Goal: Transaction & Acquisition: Purchase product/service

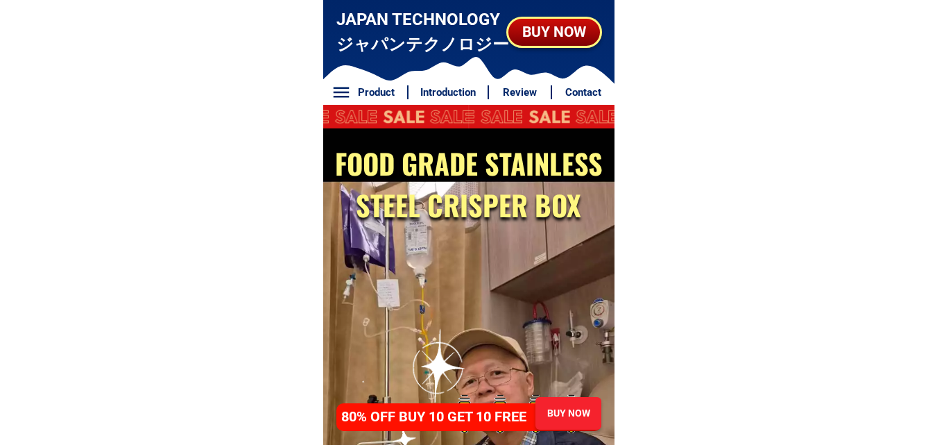
drag, startPoint x: 561, startPoint y: 42, endPoint x: 536, endPoint y: 3, distance: 45.2
click at [561, 42] on div "BUY NOW" at bounding box center [554, 32] width 92 height 22
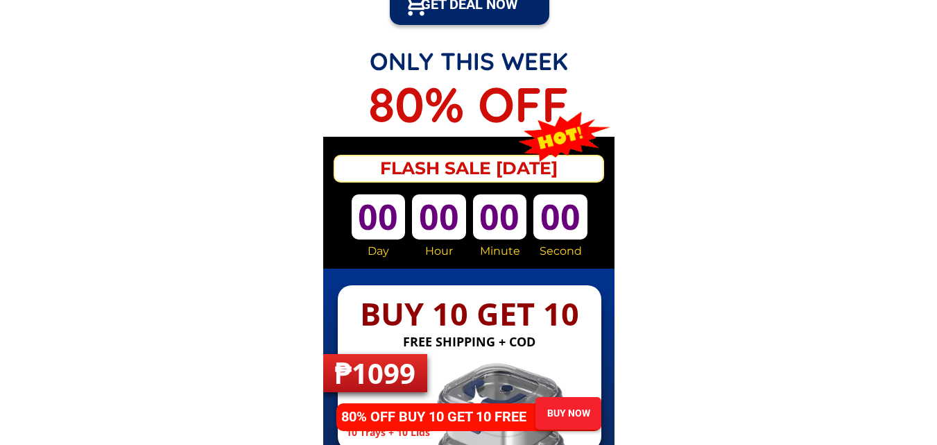
scroll to position [6702, 0]
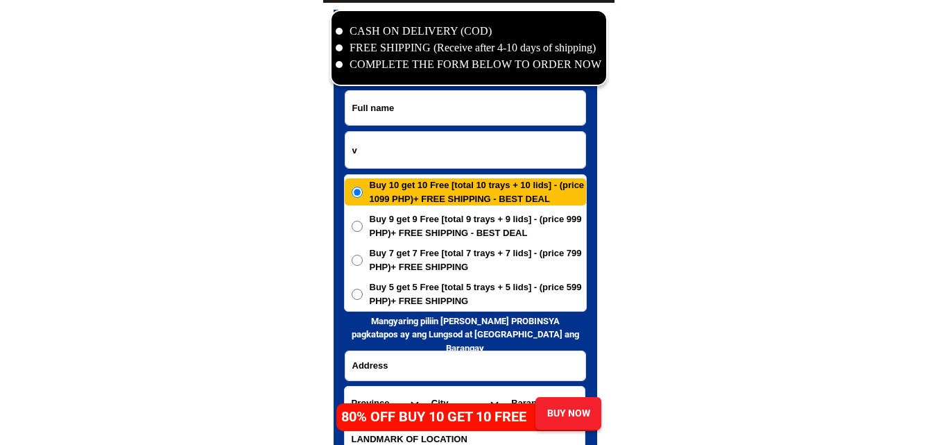
drag, startPoint x: 404, startPoint y: 143, endPoint x: 396, endPoint y: 139, distance: 9.0
click at [400, 143] on input "v" at bounding box center [465, 150] width 240 height 36
paste input "09639700201"
type input "09639700201"
paste input "LanileJane Paglinawan"
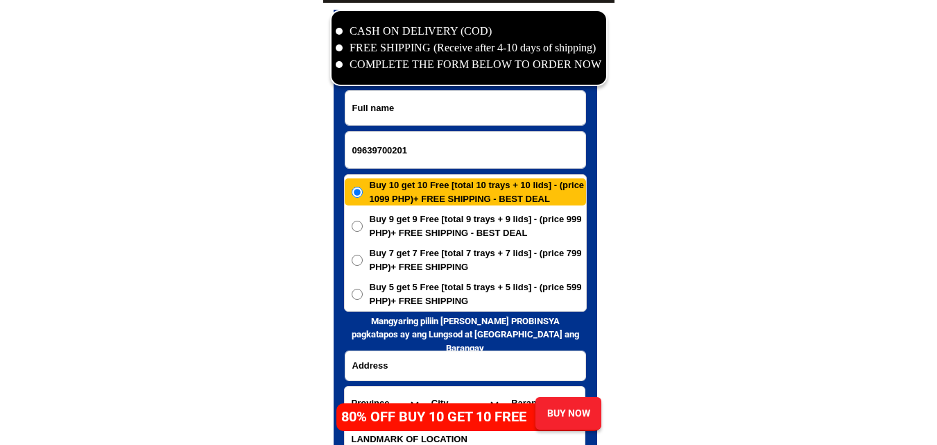
drag, startPoint x: 400, startPoint y: 110, endPoint x: 210, endPoint y: 6, distance: 216.4
click at [400, 109] on input "Input full_name" at bounding box center [465, 108] width 240 height 34
type input "LanileJane Paglinawan"
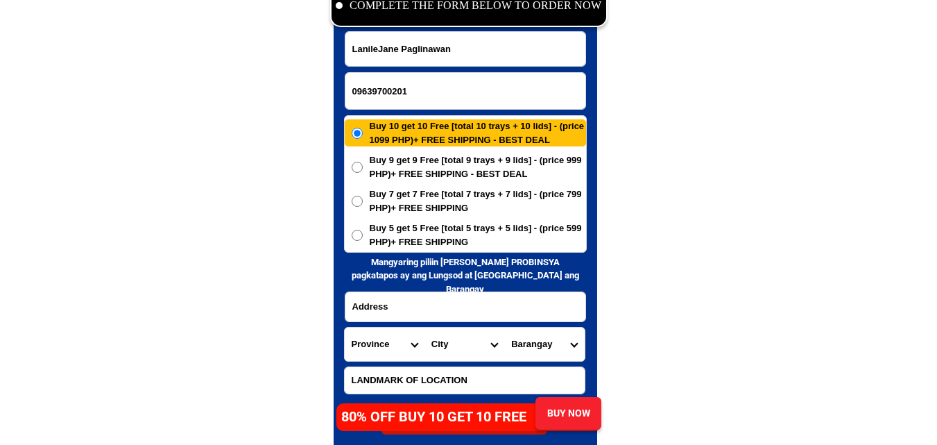
scroll to position [6841, 0]
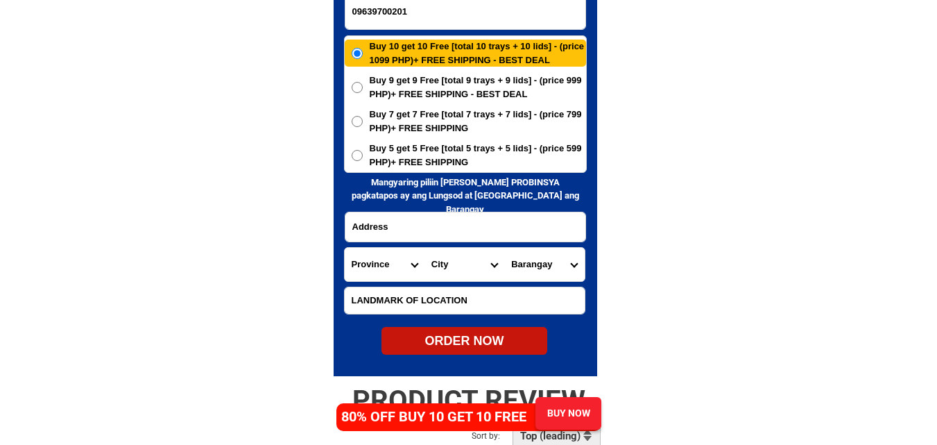
click at [455, 144] on span "Buy 5 get 5 Free [total 5 trays + 5 lids] - (price 599 PHP)+ FREE SHIPPING" at bounding box center [478, 155] width 216 height 27
click at [363, 150] on input "Buy 5 get 5 Free [total 5 trays + 5 lids] - (price 599 PHP)+ FREE SHIPPING" at bounding box center [357, 155] width 11 height 11
radio input "true"
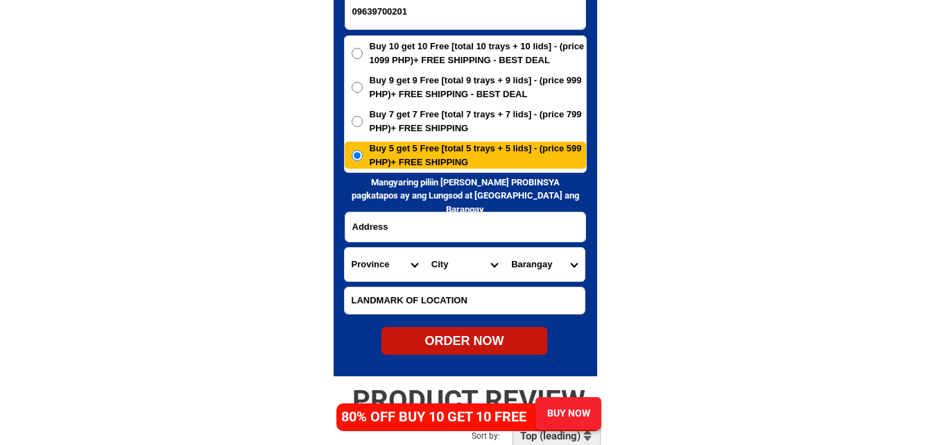
click at [385, 216] on input "Input address" at bounding box center [465, 226] width 240 height 29
paste input "culo bliss molave zamboanga del sur purok daisy 1"
type input "culo bliss molave zamboanga del sur purok daisy 1"
click at [377, 267] on select "Province [GEOGRAPHIC_DATA] [GEOGRAPHIC_DATA][PERSON_NAME][GEOGRAPHIC_DATA][GEOG…" at bounding box center [385, 264] width 80 height 33
select select "63_427"
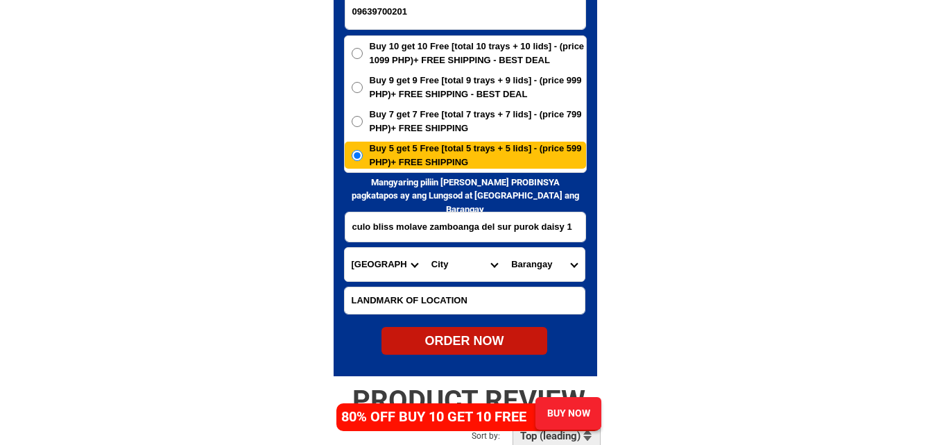
click at [345, 248] on select "Province [GEOGRAPHIC_DATA] [GEOGRAPHIC_DATA][PERSON_NAME][GEOGRAPHIC_DATA][GEOG…" at bounding box center [385, 264] width 80 height 33
click at [458, 260] on select "City Bayog Dimataling Dinas Dumalinao Dumingag Guipos Josefina Kumalarang Laban…" at bounding box center [465, 264] width 80 height 33
select select "63_4278469"
click at [425, 248] on select "City Bayog Dimataling Dinas Dumalinao Dumingag Guipos Josefina Kumalarang Laban…" at bounding box center [465, 264] width 80 height 33
click at [550, 263] on select "Barangay Alicia Ariosa Bagong argao Bagong gutlang Blancia Bogo capalaran Culo …" at bounding box center [544, 264] width 80 height 33
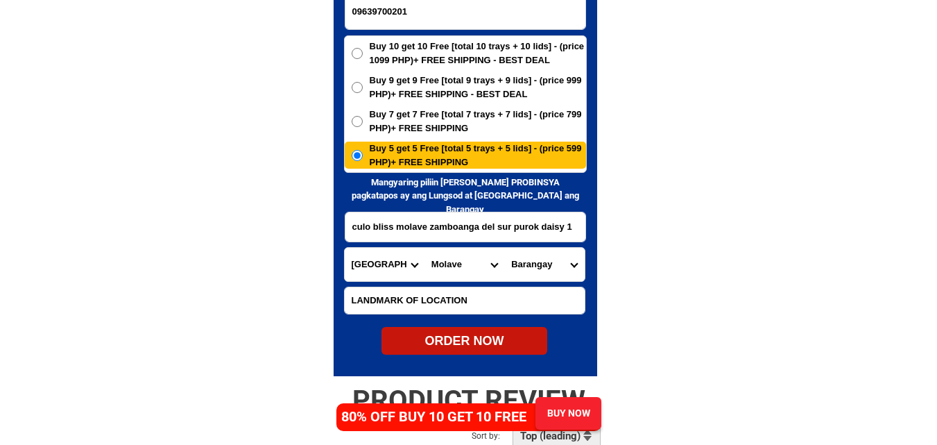
select select "63_42784692439"
click at [504, 248] on select "Barangay Alicia Ariosa Bagong argao Bagong gutlang Blancia Bogo capalaran Culo …" at bounding box center [544, 264] width 80 height 33
click at [438, 50] on span "Buy 10 get 10 Free [total 10 trays + 10 lids] - (price 1099 PHP)+ FREE SHIPPING…" at bounding box center [478, 53] width 216 height 27
click at [363, 50] on input "Buy 10 get 10 Free [total 10 trays + 10 lids] - (price 1099 PHP)+ FREE SHIPPING…" at bounding box center [357, 53] width 11 height 11
radio input "true"
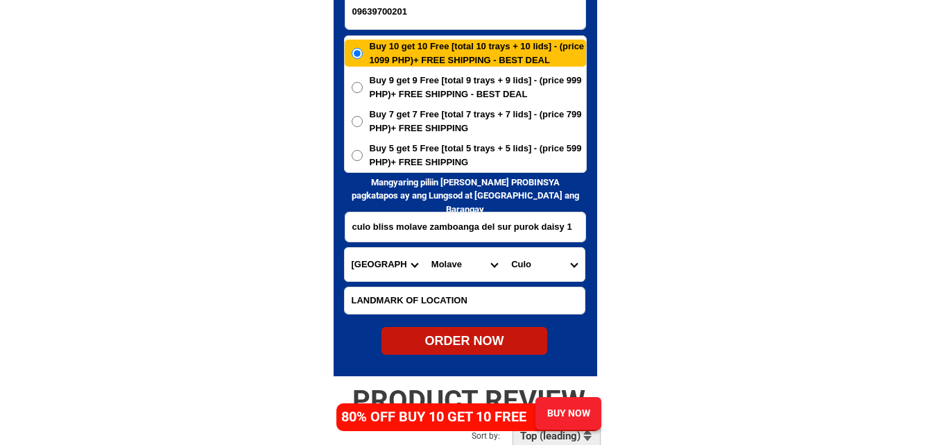
click at [472, 341] on div "ORDER NOW" at bounding box center [465, 341] width 166 height 19
type input "09639700201"
type input "culo bliss molave zamboanga del sur purok daisy 1"
radio input "true"
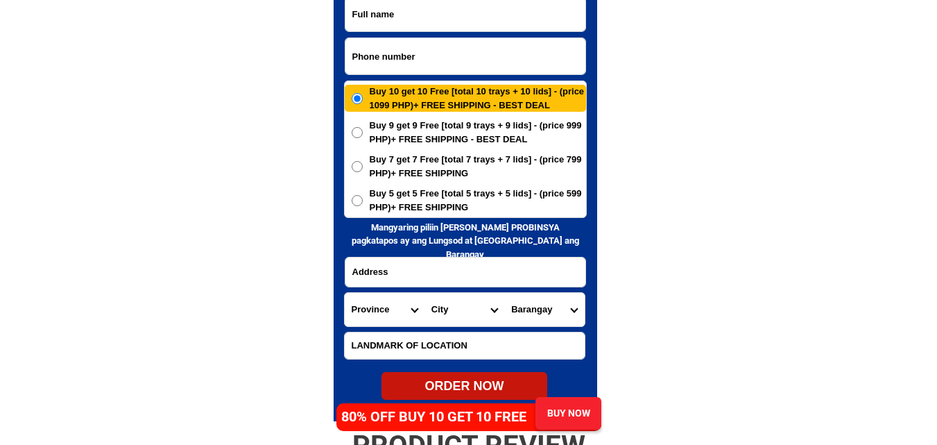
scroll to position [6771, 0]
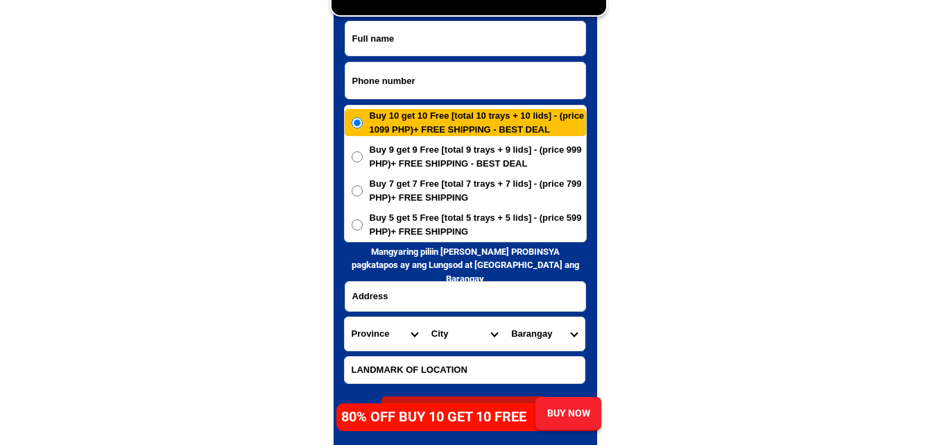
drag, startPoint x: 410, startPoint y: 81, endPoint x: 291, endPoint y: 26, distance: 131.6
click at [410, 81] on input "Input phone_number" at bounding box center [465, 80] width 240 height 36
paste input "09608560784"
type input "09608560784"
click at [486, 49] on input "Input full_name" at bounding box center [465, 39] width 240 height 34
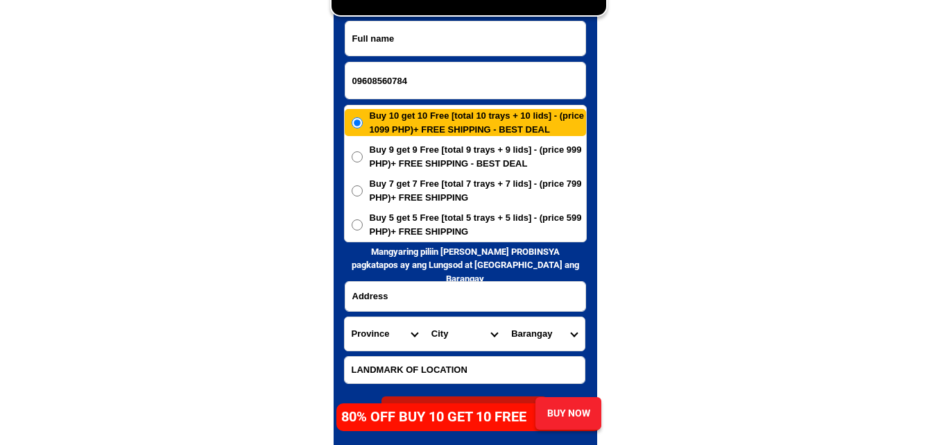
paste input "Lenny Moralidad"
type input "Lenny Moralidad"
click at [400, 291] on input "Input address" at bounding box center [465, 296] width 240 height 29
paste input "brgy Guadalupe janiuay iloilocity tio pajo"
type input "brgy Guadalupe janiuay iloilocity tio pajo"
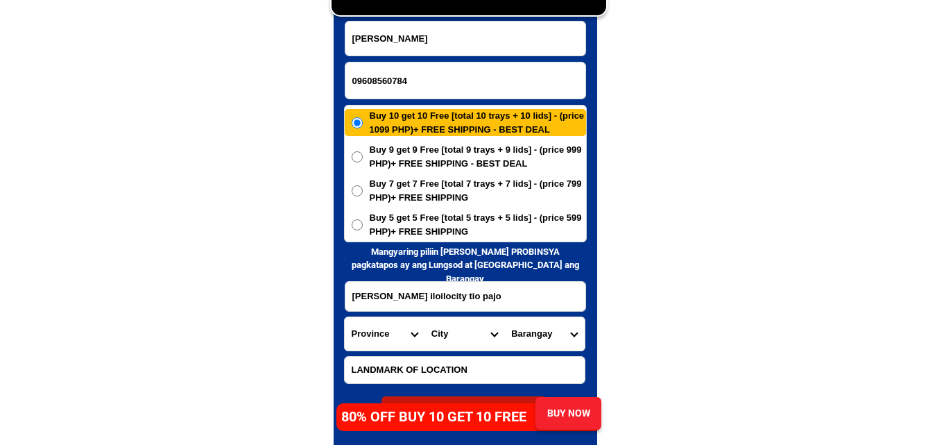
click at [373, 345] on select "Province [GEOGRAPHIC_DATA] [GEOGRAPHIC_DATA] [GEOGRAPHIC_DATA] [GEOGRAPHIC_DATA…" at bounding box center [385, 333] width 80 height 33
select select "63_151"
click at [345, 317] on select "Province [GEOGRAPHIC_DATA] [GEOGRAPHIC_DATA] [GEOGRAPHIC_DATA] [GEOGRAPHIC_DATA…" at bounding box center [385, 333] width 80 height 33
click at [451, 343] on select "City Ajuy Alimodian Anilao Badiangan Balasan Banate Barotac-nuevo Barotac-viejo…" at bounding box center [465, 333] width 80 height 33
select select "63_1511539"
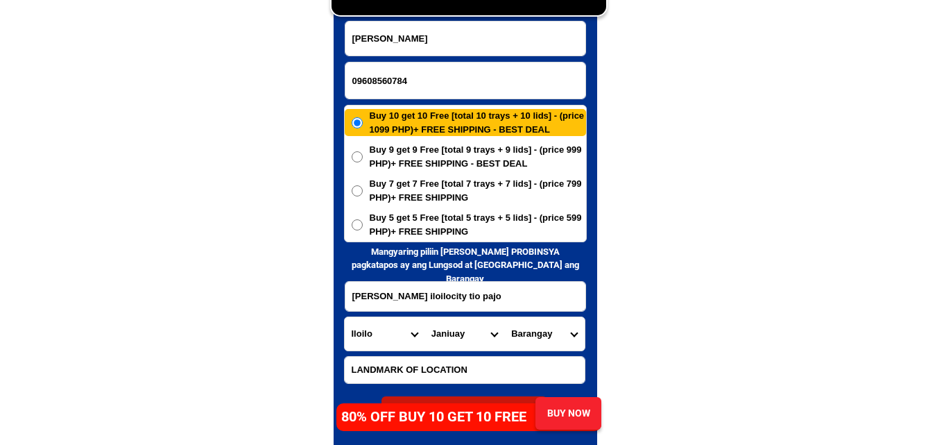
click at [425, 317] on select "City Ajuy Alimodian Anilao Badiangan Balasan Banate Barotac-nuevo Barotac-viejo…" at bounding box center [465, 333] width 80 height 33
click at [533, 336] on select "Barangay Abangay Agcarope Aglobong Aguingay Anhawan Aquino nobleza east (pob.) …" at bounding box center [544, 333] width 80 height 33
select select "63_151153939332"
click at [504, 317] on select "Barangay Abangay Agcarope Aglobong Aguingay Anhawan Aquino nobleza east (pob.) …" at bounding box center [544, 333] width 80 height 33
drag, startPoint x: 778, startPoint y: 223, endPoint x: 725, endPoint y: 214, distance: 53.5
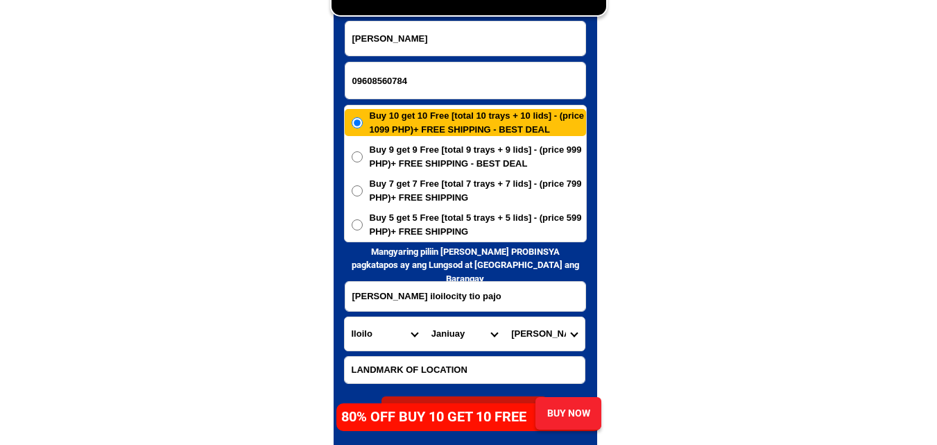
click at [478, 220] on span "Buy 5 get 5 Free [total 5 trays + 5 lids] - (price 599 PHP)+ FREE SHIPPING" at bounding box center [478, 224] width 216 height 27
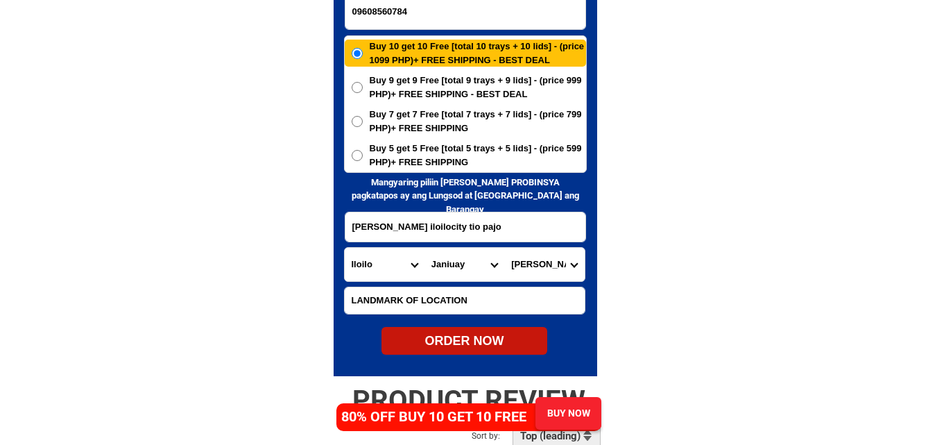
click at [394, 142] on span "Buy 5 get 5 Free [total 5 trays + 5 lids] - (price 599 PHP)+ FREE SHIPPING" at bounding box center [478, 155] width 216 height 27
click at [363, 150] on input "Buy 5 get 5 Free [total 5 trays + 5 lids] - (price 599 PHP)+ FREE SHIPPING" at bounding box center [357, 155] width 11 height 11
radio input "true"
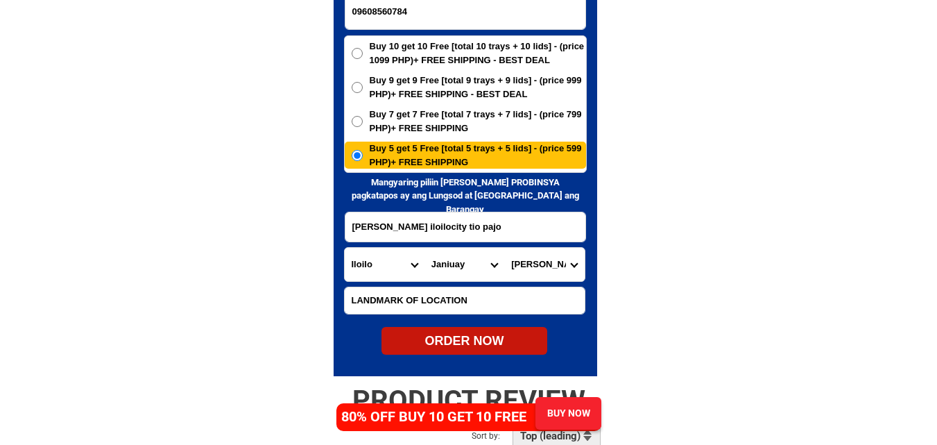
click at [493, 341] on div "ORDER NOW" at bounding box center [465, 341] width 166 height 19
type input "09608560784"
type input "brgy Guadalupe janiuay iloilocity tio pajo"
radio input "true"
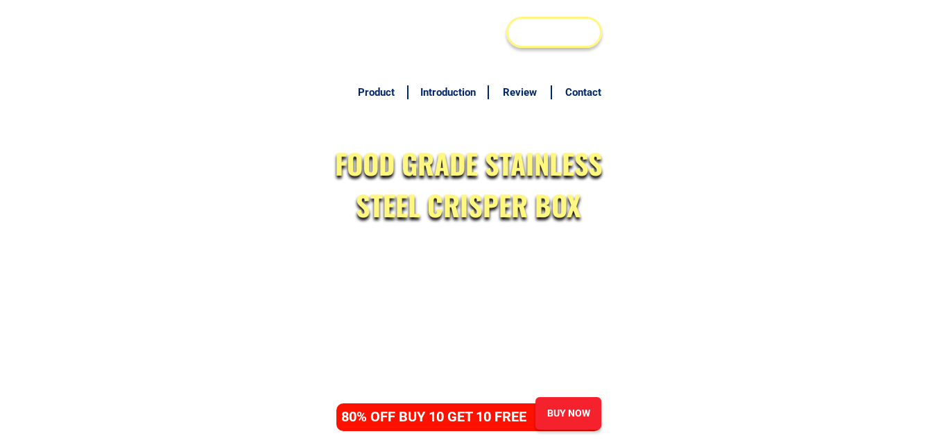
scroll to position [6771, 0]
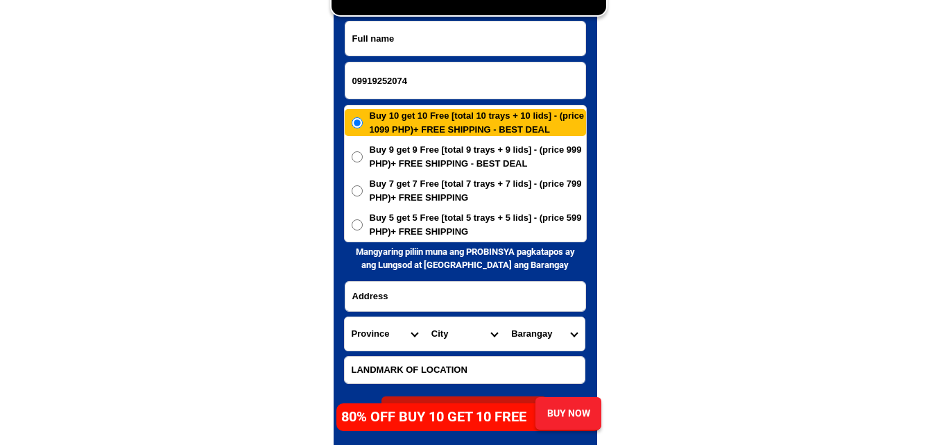
type input "09919252074"
paste input "Elisa sta.Maria"
drag, startPoint x: 405, startPoint y: 32, endPoint x: 351, endPoint y: 12, distance: 57.7
click at [405, 32] on input "Elisa sta.Maria" at bounding box center [465, 39] width 240 height 34
type input "Elisa sta.Maria"
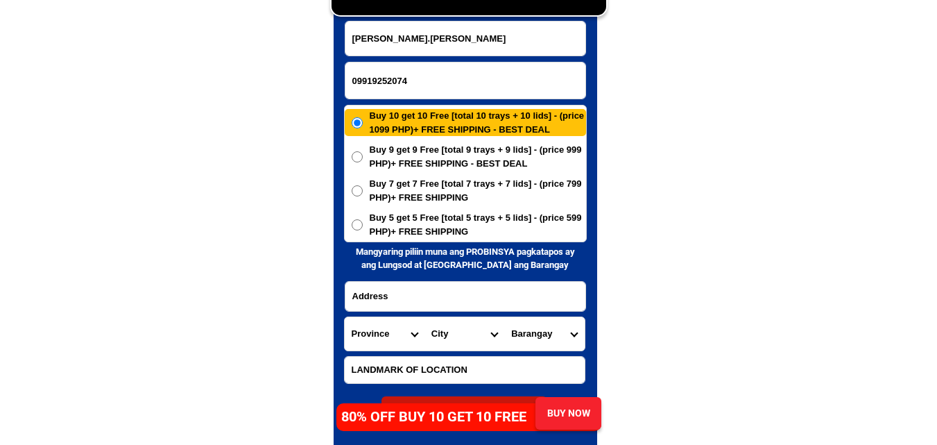
click at [410, 291] on input "Input address" at bounding box center [465, 296] width 240 height 29
paste input "brgy.bagumbayan,valladolid,neg,occ"
type input "brgy.bagumbayan,valladolid,neg,occ"
click at [374, 332] on select "Province [GEOGRAPHIC_DATA] [GEOGRAPHIC_DATA] [GEOGRAPHIC_DATA] [GEOGRAPHIC_DATA…" at bounding box center [385, 333] width 80 height 33
select select "63_396"
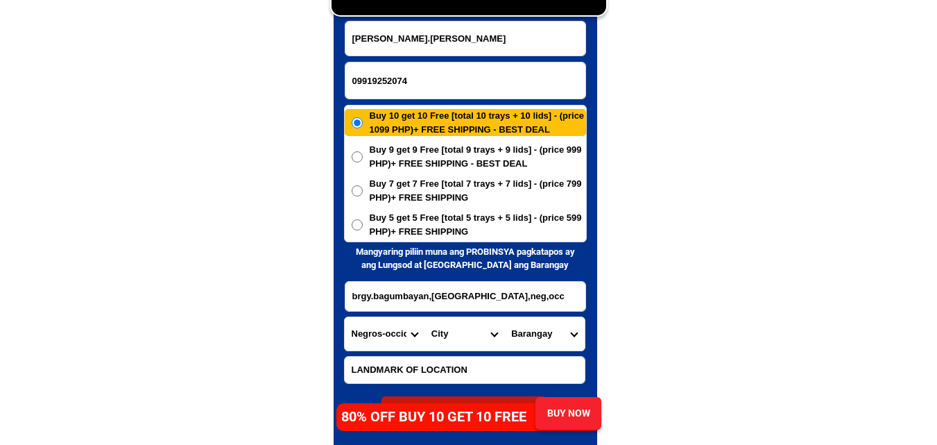
click at [345, 317] on select "Province [GEOGRAPHIC_DATA] [GEOGRAPHIC_DATA] [GEOGRAPHIC_DATA] [GEOGRAPHIC_DATA…" at bounding box center [385, 333] width 80 height 33
click at [456, 331] on select "City Bacolod-city Bago-city Binalbagan Cadiz-city Candoni Cauayan Enrique-b.-ma…" at bounding box center [465, 333] width 80 height 33
select select "63_3962585"
click at [425, 317] on select "City Bacolod-city Bago-city Binalbagan Cadiz-city Candoni Cauayan Enrique-b.-ma…" at bounding box center [465, 333] width 80 height 33
click at [551, 330] on select "Barangay Alijis Ayungon Bagumbayan Batuan Bayabas Central tabao Doldol Guintori…" at bounding box center [544, 333] width 80 height 33
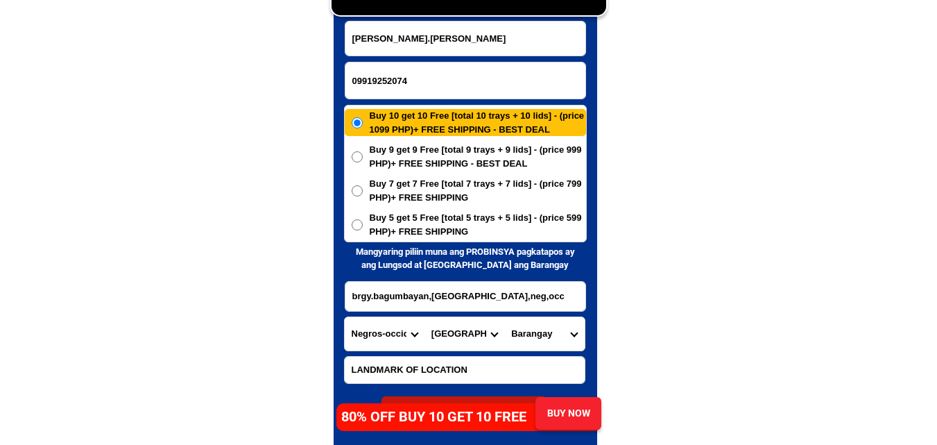
select select "63_396258515482"
click at [504, 317] on select "Barangay Alijis Ayungon Bagumbayan Batuan Bayabas Central tabao Doldol Guintori…" at bounding box center [544, 333] width 80 height 33
click at [395, 228] on span "Buy 5 get 5 Free [total 5 trays + 5 lids] - (price 599 PHP)+ FREE SHIPPING" at bounding box center [478, 224] width 216 height 27
click at [363, 228] on input "Buy 5 get 5 Free [total 5 trays + 5 lids] - (price 599 PHP)+ FREE SHIPPING" at bounding box center [357, 224] width 11 height 11
radio input "true"
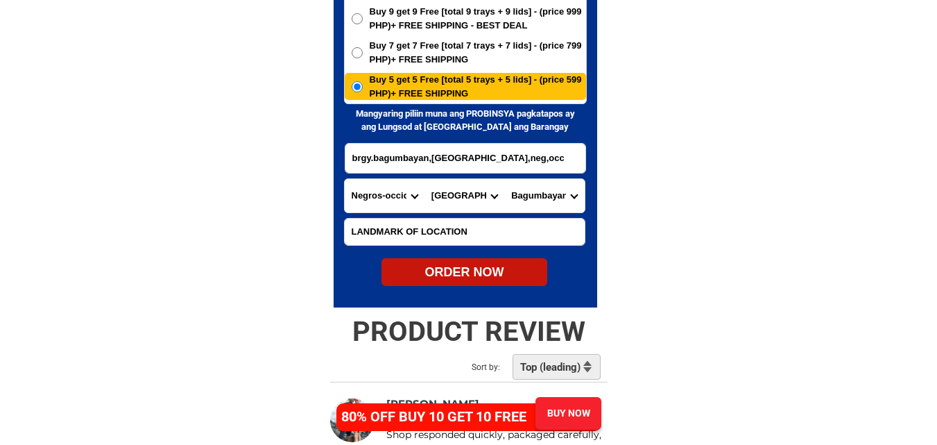
scroll to position [6910, 0]
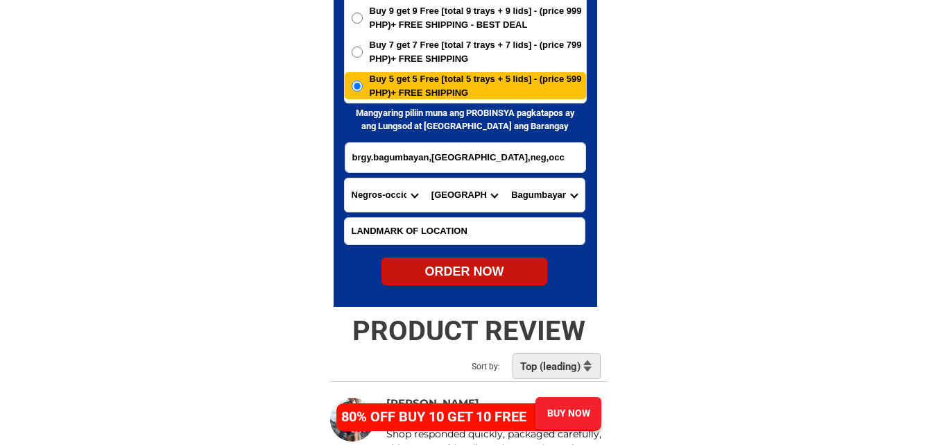
click at [490, 280] on div "ORDER NOW" at bounding box center [465, 271] width 166 height 19
type input "Elisa sta.Maria"
radio input "true"
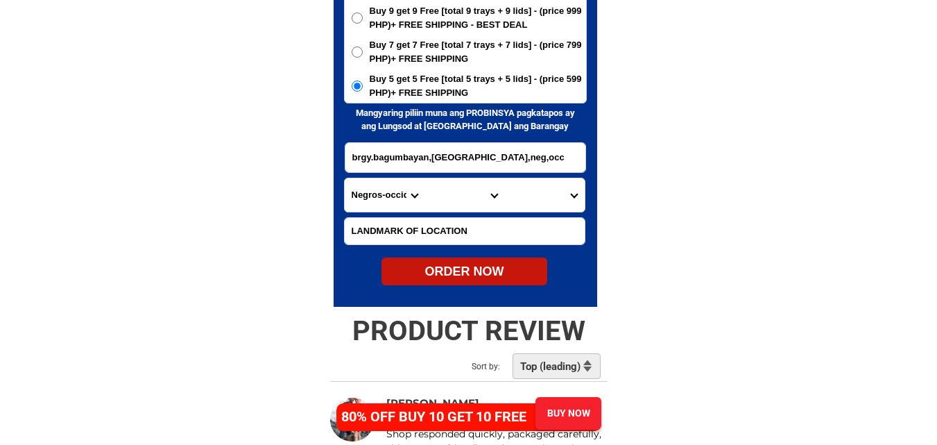
radio input "true"
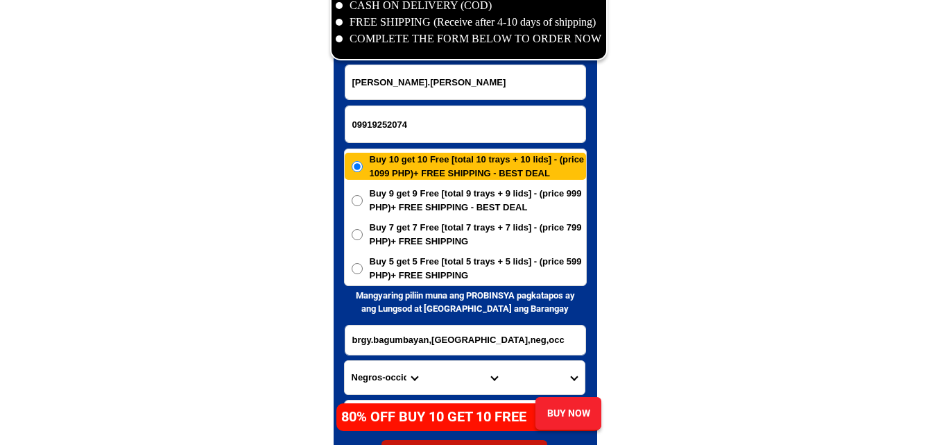
scroll to position [6702, 0]
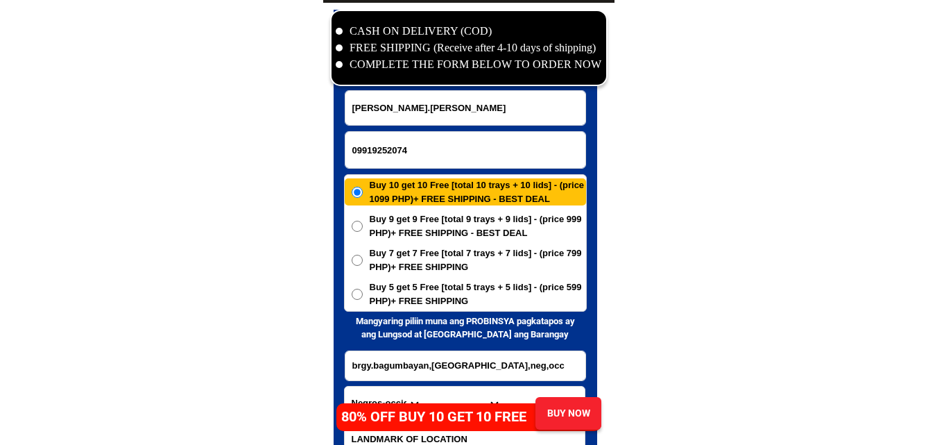
drag, startPoint x: 419, startPoint y: 114, endPoint x: 420, endPoint y: 125, distance: 11.1
click at [419, 114] on input "Elisa sta.Maria" at bounding box center [465, 108] width 240 height 34
paste input "09368929713"
type input "09368929713"
click at [373, 154] on input "09919252074" at bounding box center [465, 150] width 240 height 36
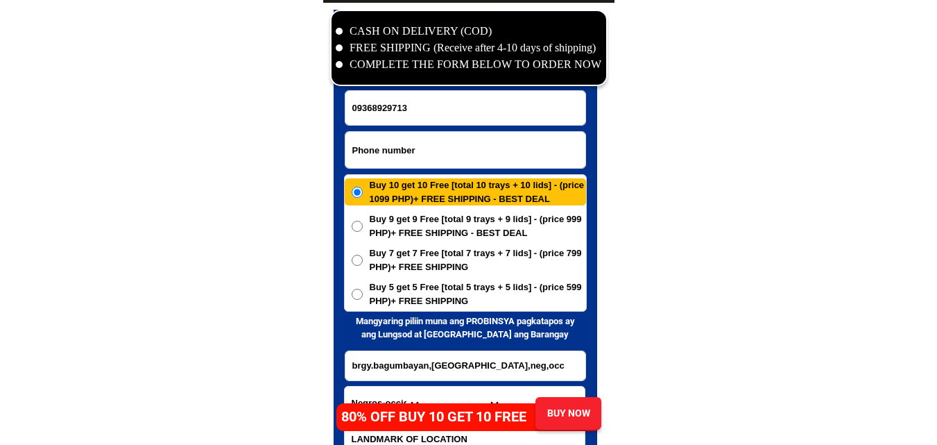
click at [390, 142] on input "Input phone_number" at bounding box center [465, 150] width 240 height 36
paste input "09368929713"
type input "09368929713"
click at [445, 96] on input "09368929713" at bounding box center [465, 108] width 240 height 34
paste input "Dar Darlene"
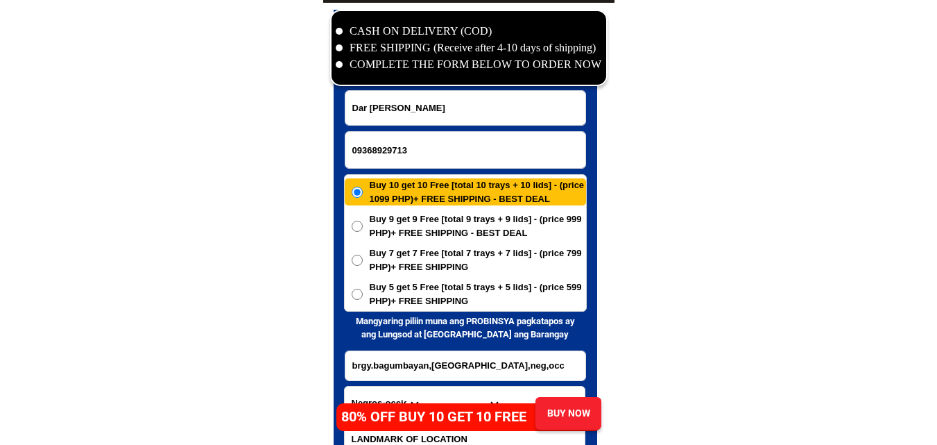
paste input "lene Matiga"
type input "Darlene Matiga"
click at [411, 299] on span "Buy 5 get 5 Free [total 5 trays + 5 lids] - (price 599 PHP)+ FREE SHIPPING" at bounding box center [478, 293] width 216 height 27
click at [363, 299] on input "Buy 5 get 5 Free [total 5 trays + 5 lids] - (price 599 PHP)+ FREE SHIPPING" at bounding box center [357, 294] width 11 height 11
radio input "true"
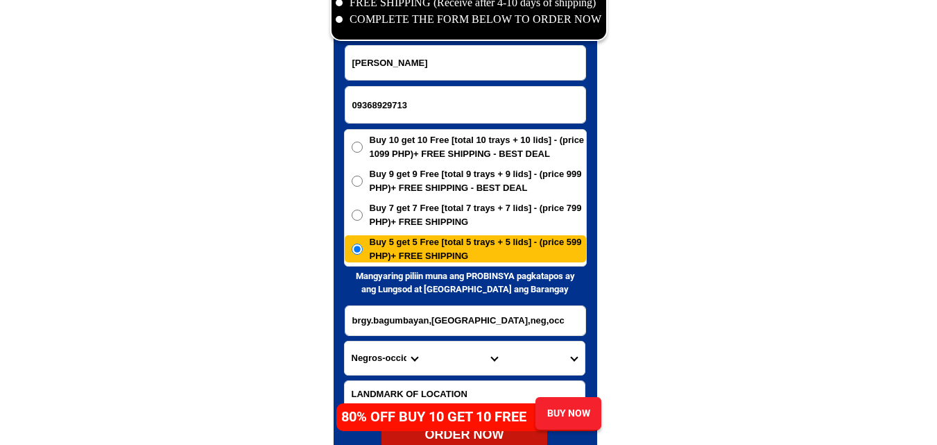
scroll to position [6771, 0]
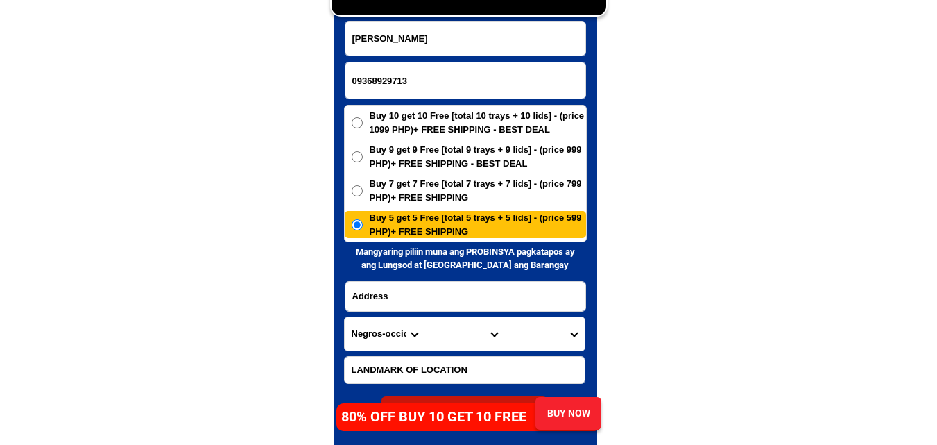
click at [433, 292] on input "Input address" at bounding box center [465, 296] width 240 height 29
paste input "Darlene Matiga Villamor Airbase gate4,barangay183,Pasay City,Manila"
type input "Darlene Matiga Villamor Airbase gate4,barangay183,Pasay City,Manila"
click at [366, 322] on select "Province [GEOGRAPHIC_DATA] [GEOGRAPHIC_DATA] [GEOGRAPHIC_DATA] [GEOGRAPHIC_DATA…" at bounding box center [385, 333] width 80 height 33
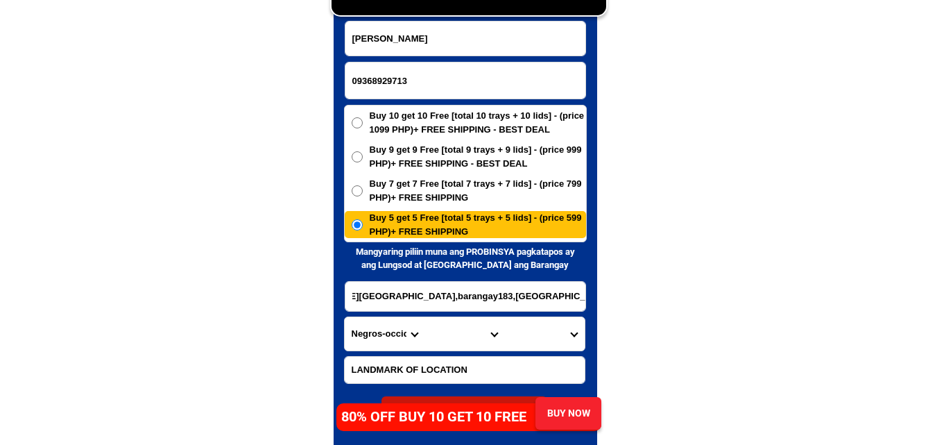
scroll to position [0, 0]
select select "63_219"
click at [345, 317] on select "Province [GEOGRAPHIC_DATA] [GEOGRAPHIC_DATA] [GEOGRAPHIC_DATA] [GEOGRAPHIC_DATA…" at bounding box center [385, 333] width 80 height 33
click at [445, 337] on select "City Binondo CALOOCAN Ermita Intramuros Las-pinas Makati Malabon-city Malate Ma…" at bounding box center [465, 333] width 80 height 33
select select "63_2196219"
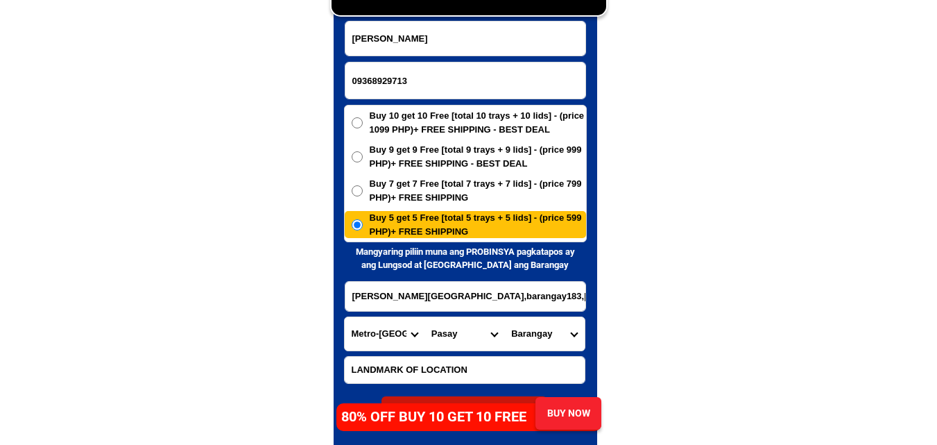
click at [425, 317] on select "City Binondo CALOOCAN Ermita Intramuros Las-pinas Makati Malabon-city Malate Ma…" at bounding box center [465, 333] width 80 height 33
click at [542, 303] on input "Darlene Matiga Villamor Airbase gate4,barangay183,Pasay City,Manila" at bounding box center [465, 296] width 240 height 29
click at [558, 328] on select "Barangay Barangay 1 Barangay 10 Barangay 100 Barangay 101 Barangay 102 Barangay…" at bounding box center [544, 333] width 80 height 33
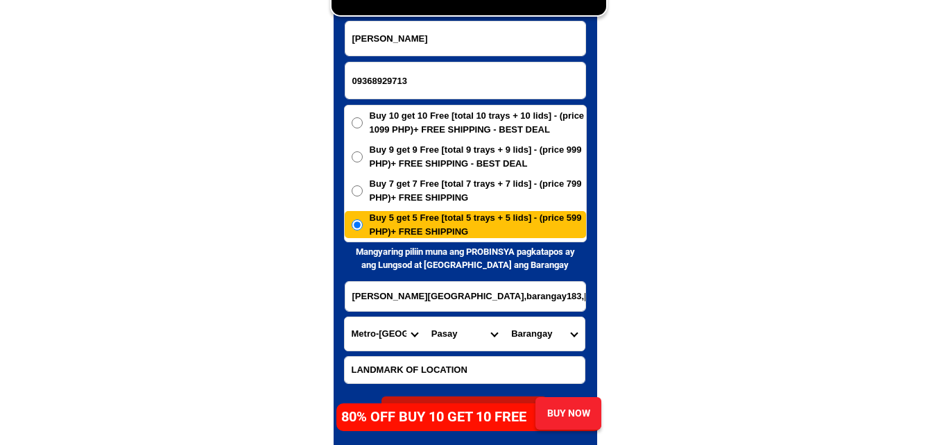
select select "63_21962191609"
click at [504, 317] on select "Barangay Barangay 1 Barangay 10 Barangay 100 Barangay 101 Barangay 102 Barangay…" at bounding box center [544, 333] width 80 height 33
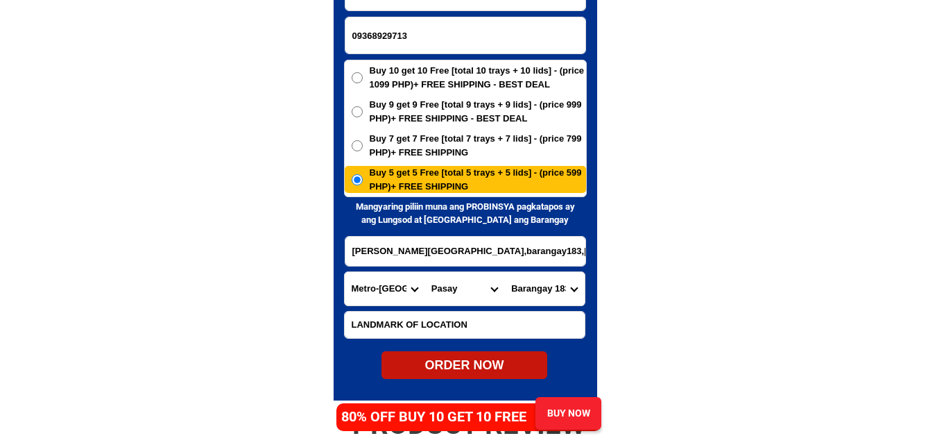
scroll to position [6841, 0]
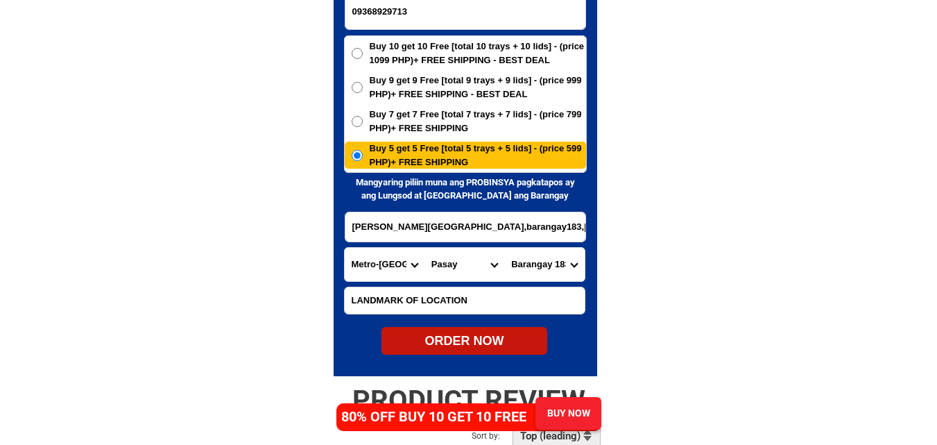
click at [447, 355] on div at bounding box center [466, 124] width 264 height 506
click at [468, 339] on div "ORDER NOW" at bounding box center [465, 341] width 166 height 19
radio input "true"
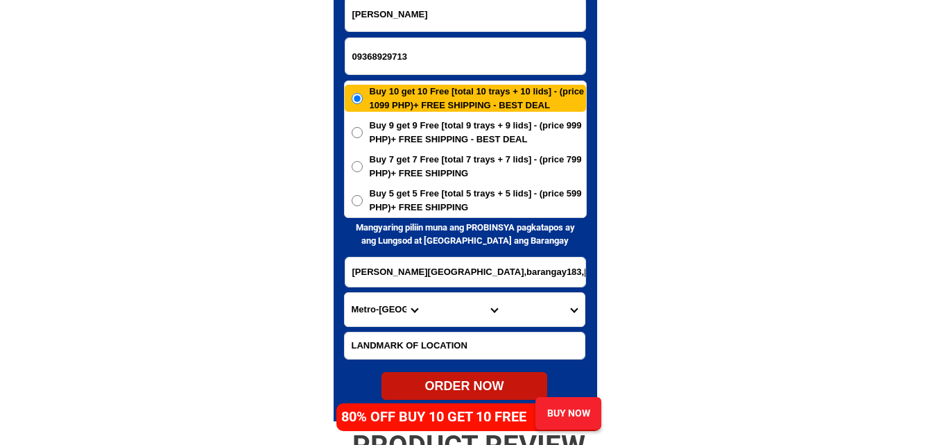
scroll to position [6771, 0]
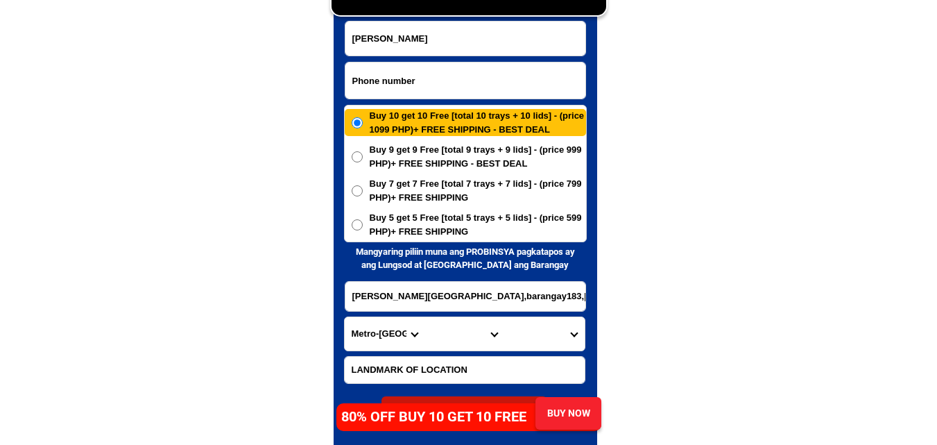
click at [405, 82] on input "Input phone_number" at bounding box center [465, 80] width 240 height 36
paste input "09453486406"
type input "09453486406"
click at [438, 40] on input "Input full_name" at bounding box center [465, 39] width 240 height 34
paste input "Maria Manzo"
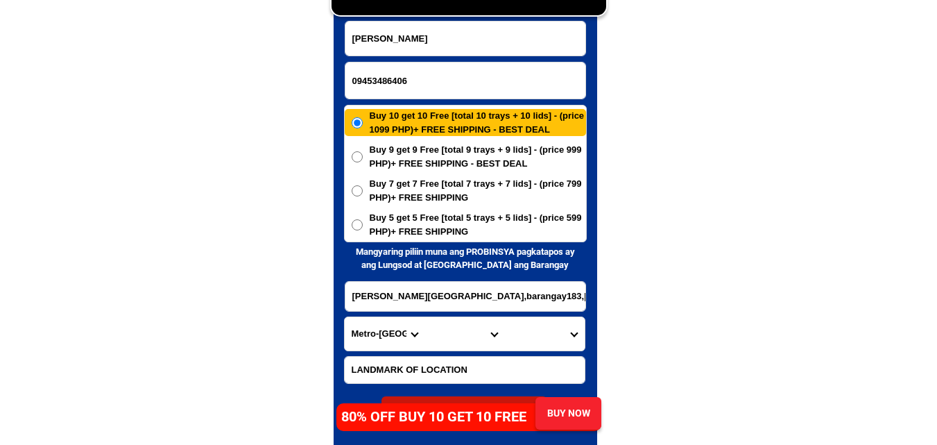
type input "Maria Manzo"
click at [418, 296] on input "Input address" at bounding box center [465, 296] width 240 height 29
paste input "BRGY Bagacay Sitio Binagong Romblon Philippines South Luzon"
type input "BRGY Bagacay Sitio Binagong Romblon Philippines South Luzon"
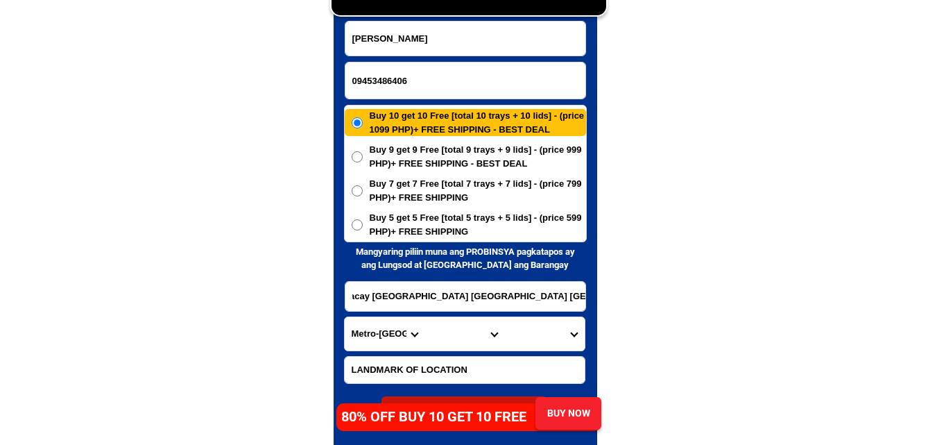
scroll to position [0, 0]
click at [384, 326] on select "Province [GEOGRAPHIC_DATA] [GEOGRAPHIC_DATA][PERSON_NAME][GEOGRAPHIC_DATA][GEOG…" at bounding box center [385, 333] width 80 height 33
select select "63_763"
click at [345, 317] on select "Province [GEOGRAPHIC_DATA] [GEOGRAPHIC_DATA][PERSON_NAME][GEOGRAPHIC_DATA][GEOG…" at bounding box center [385, 333] width 80 height 33
click at [454, 336] on select "City Banton Cajidiocan Corcuera Ferrol Magdiwang Odiongan Romblon Romblon-alcan…" at bounding box center [465, 333] width 80 height 33
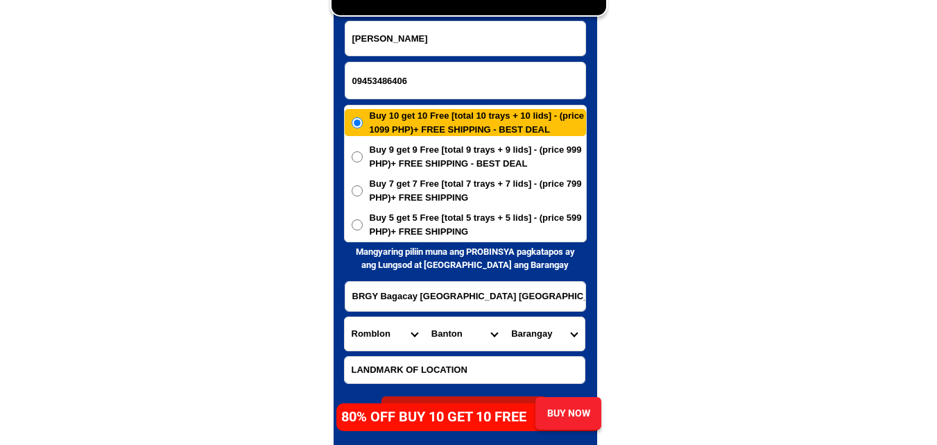
click at [452, 341] on select "City Banton Cajidiocan Corcuera Ferrol Magdiwang Odiongan Romblon Romblon-alcan…" at bounding box center [465, 333] width 80 height 33
select select "63_763775"
click at [425, 317] on select "City Banton Cajidiocan Corcuera Ferrol Magdiwang Odiongan Romblon Romblon-alcan…" at bounding box center [465, 333] width 80 height 33
click at [461, 332] on select "City Banton Cajidiocan Corcuera Ferrol Magdiwang Odiongan Romblon Romblon-alcan…" at bounding box center [465, 333] width 80 height 33
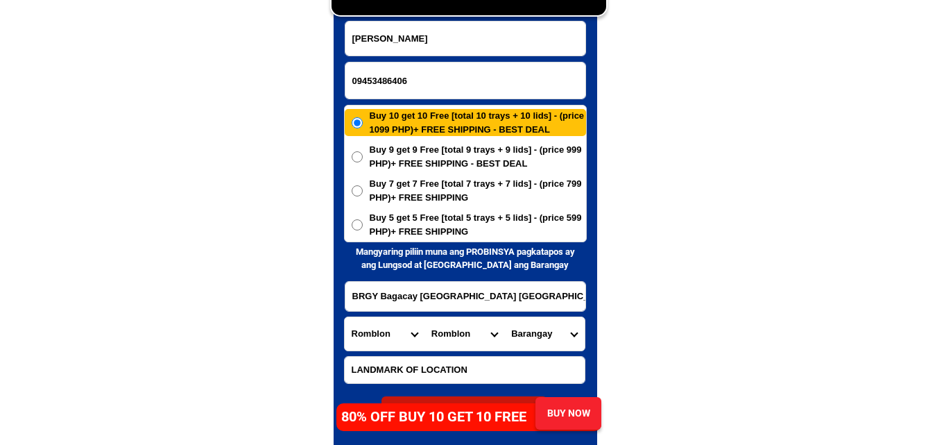
click at [529, 304] on input "BRGY Bagacay Sitio Binagong Romblon Philippines South Luzon" at bounding box center [465, 296] width 240 height 29
click at [560, 328] on select "Barangay Agbaluto Agbudia Agnaga Agnay Agnipa Agpanabat Agtongo Alad Bagacay Ba…" at bounding box center [544, 333] width 80 height 33
select select "63_7637752488"
click at [504, 317] on select "Barangay Agbaluto Agbudia Agnaga Agnay Agnipa Agpanabat Agtongo Alad Bagacay Ba…" at bounding box center [544, 333] width 80 height 33
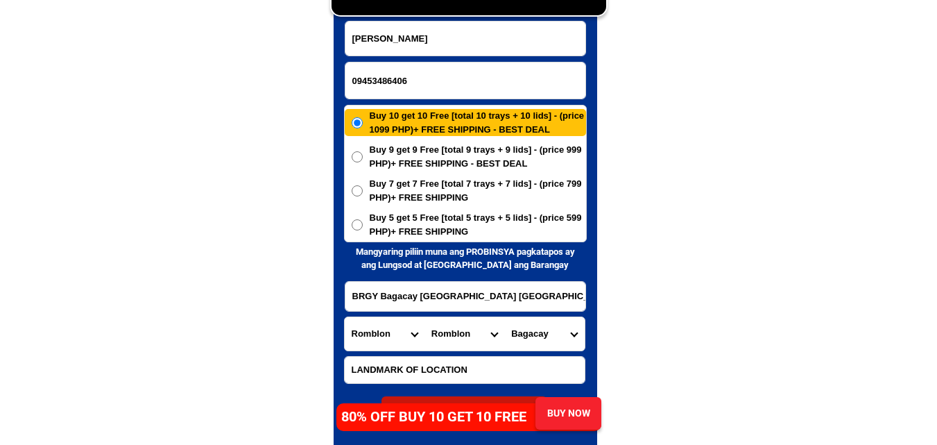
scroll to position [6841, 0]
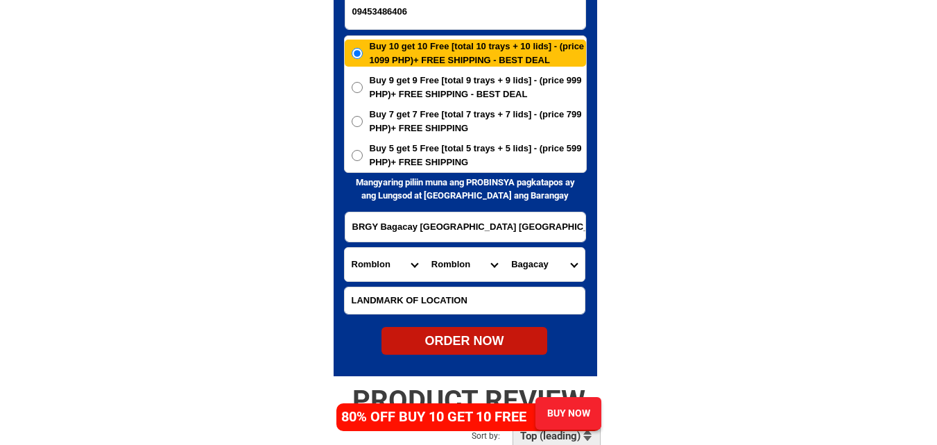
click at [447, 158] on span "Buy 5 get 5 Free [total 5 trays + 5 lids] - (price 599 PHP)+ FREE SHIPPING" at bounding box center [478, 155] width 216 height 27
click at [363, 158] on input "Buy 5 get 5 Free [total 5 trays + 5 lids] - (price 599 PHP)+ FREE SHIPPING" at bounding box center [357, 155] width 11 height 11
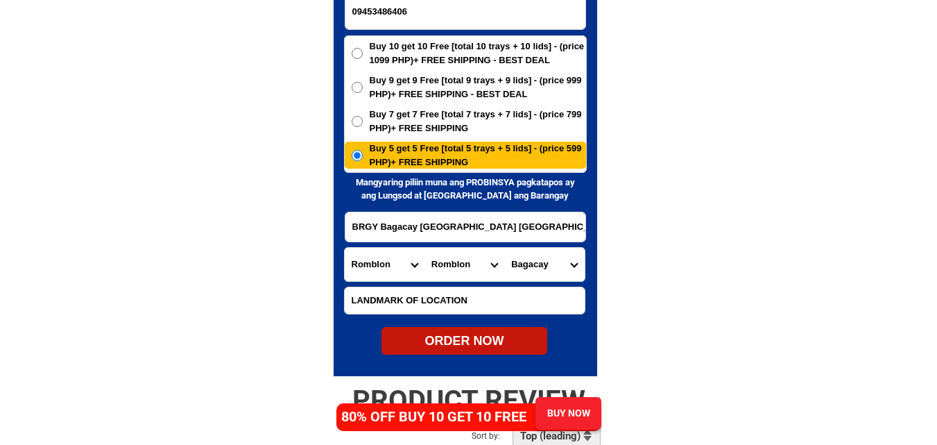
click at [475, 343] on div "ORDER NOW" at bounding box center [465, 341] width 166 height 19
radio input "true"
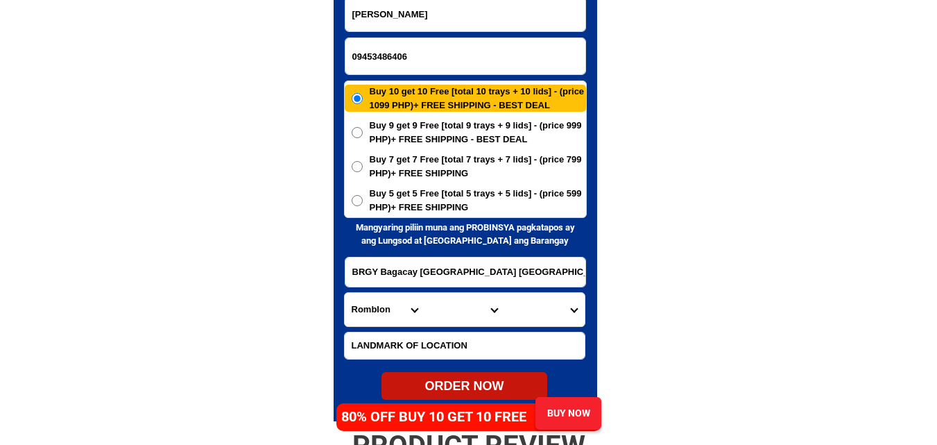
scroll to position [6771, 0]
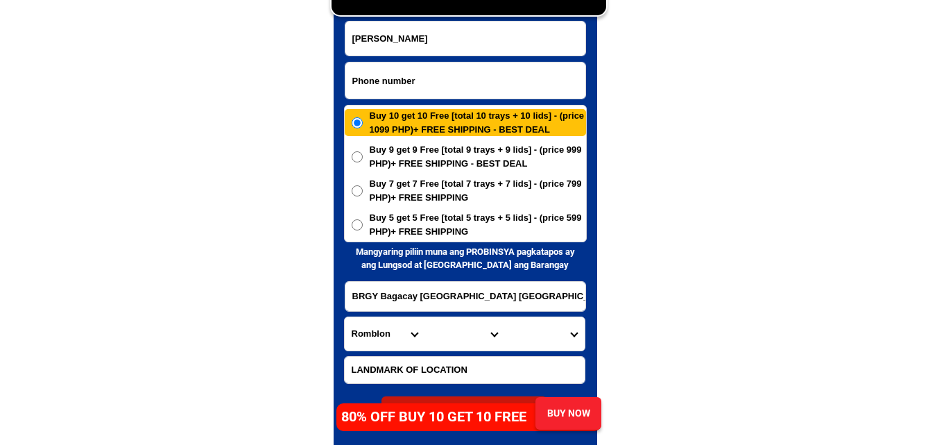
drag, startPoint x: 396, startPoint y: 81, endPoint x: 263, endPoint y: 1, distance: 155.3
click at [396, 81] on input "Input phone_number" at bounding box center [465, 80] width 240 height 36
paste input "09704763912"
type input "09704763912"
drag, startPoint x: 413, startPoint y: 40, endPoint x: 332, endPoint y: 12, distance: 86.2
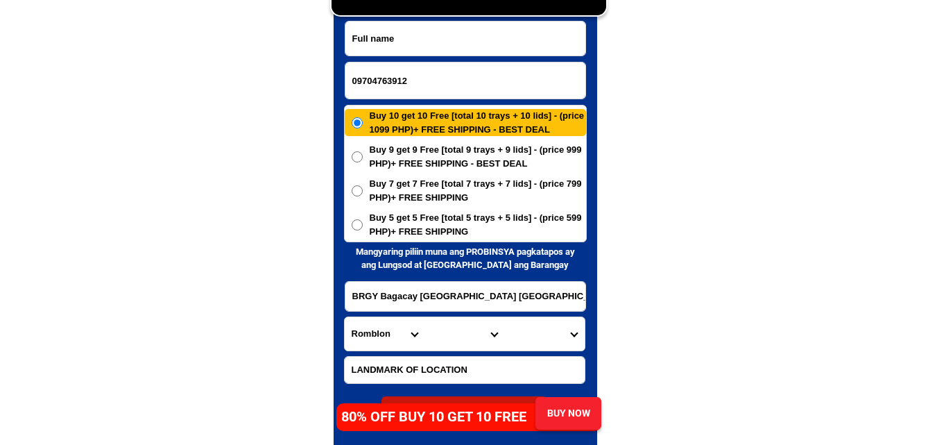
click at [414, 37] on input "Input full_name" at bounding box center [465, 39] width 240 height 34
paste input "Marites Perez"
type input "Marites Perez"
click at [414, 288] on input "Input address" at bounding box center [465, 296] width 240 height 29
paste input "taga Purok 4 Barangay Santo Nino Palauig Zambales"
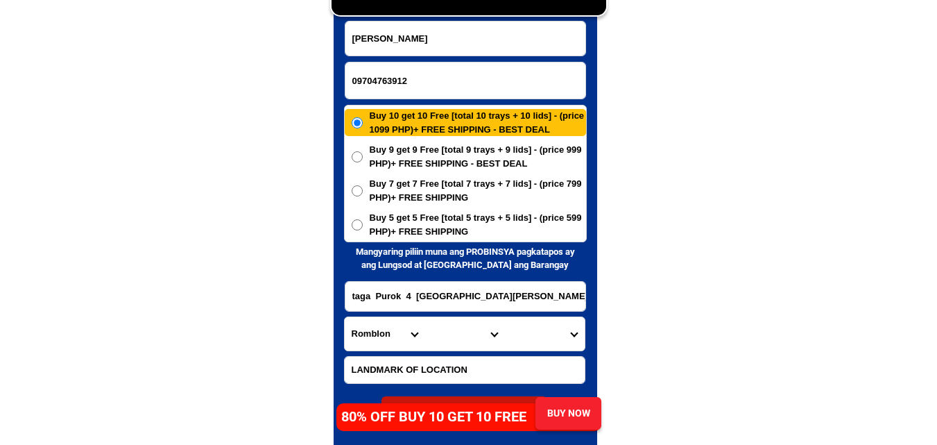
scroll to position [0, 13]
type input "taga Purok 4 Barangay Santo Nino Palauig Zambales"
click at [369, 332] on select "Province [GEOGRAPHIC_DATA] [GEOGRAPHIC_DATA][PERSON_NAME][GEOGRAPHIC_DATA][GEOG…" at bounding box center [385, 333] width 80 height 33
select select "63_803"
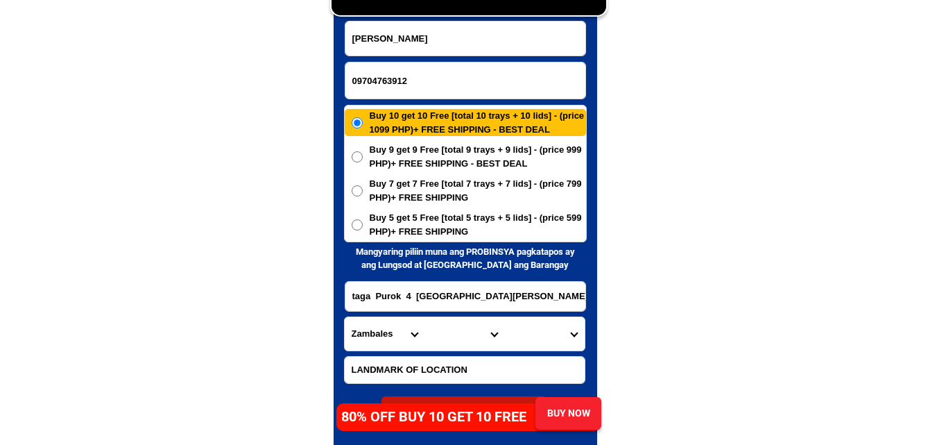
click at [345, 317] on select "Province [GEOGRAPHIC_DATA] [GEOGRAPHIC_DATA][PERSON_NAME][GEOGRAPHIC_DATA][GEOG…" at bounding box center [385, 333] width 80 height 33
click at [447, 332] on select "City Botolan Cabangan Castillejos Iba Masinloc Olongapo-city Palauig San-felipe…" at bounding box center [465, 333] width 80 height 33
select select "63_8035244"
click at [425, 317] on select "City Botolan Cabangan Castillejos Iba Masinloc Olongapo-city Palauig San-felipe…" at bounding box center [465, 333] width 80 height 33
click at [537, 336] on select "Barangay Alwa Bato Bulawen Cauyan East poblacion Garreta Libaba Liozon Lipay Lo…" at bounding box center [544, 333] width 80 height 33
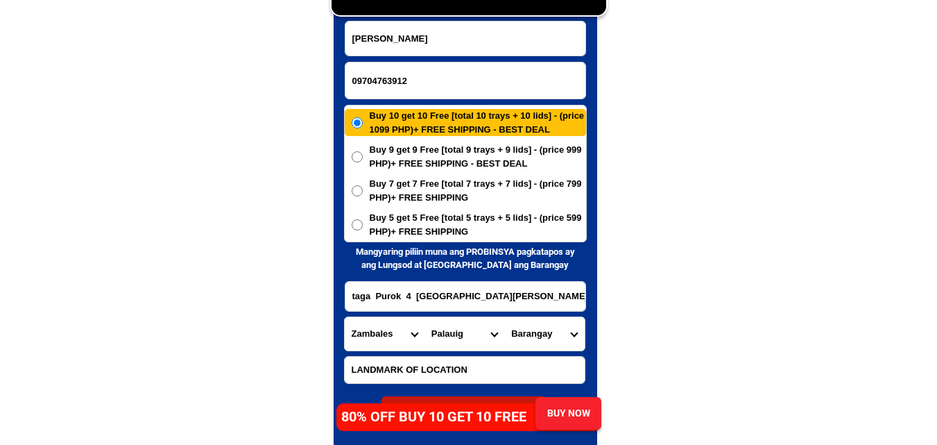
select select "63_80352449707"
click at [504, 317] on select "Barangay Alwa Bato Bulawen Cauyan East poblacion Garreta Libaba Liozon Lipay Lo…" at bounding box center [544, 333] width 80 height 33
click at [401, 222] on span "Buy 5 get 5 Free [total 5 trays + 5 lids] - (price 599 PHP)+ FREE SHIPPING" at bounding box center [478, 224] width 216 height 27
click at [363, 222] on input "Buy 5 get 5 Free [total 5 trays + 5 lids] - (price 599 PHP)+ FREE SHIPPING" at bounding box center [357, 224] width 11 height 11
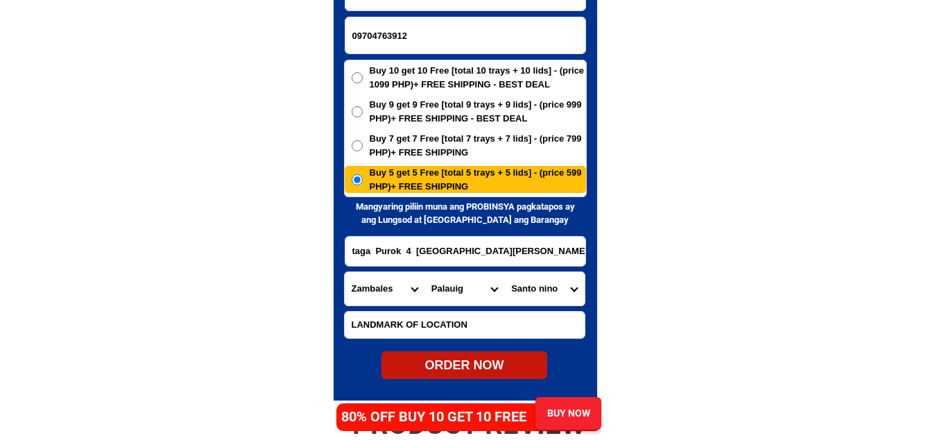
scroll to position [6841, 0]
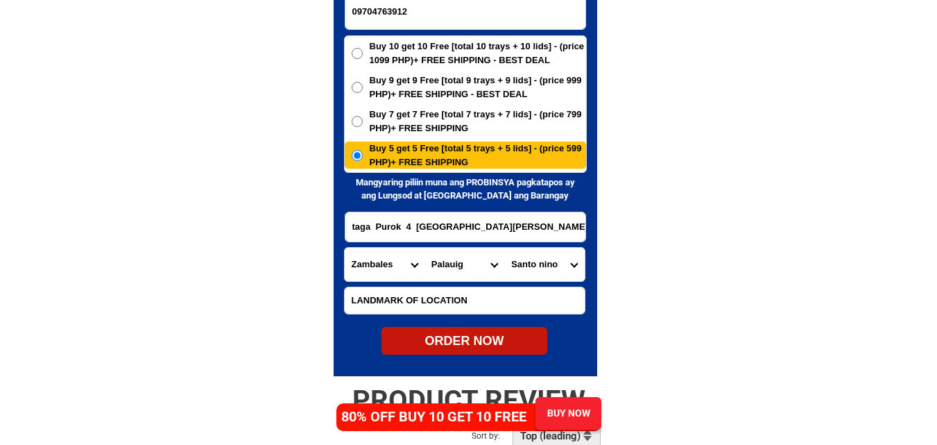
click at [454, 336] on div "ORDER NOW" at bounding box center [465, 341] width 166 height 19
radio input "true"
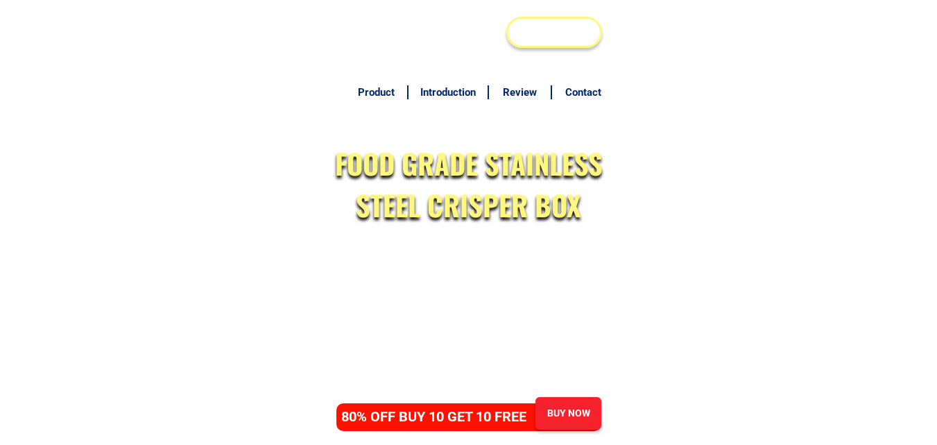
scroll to position [6702, 0]
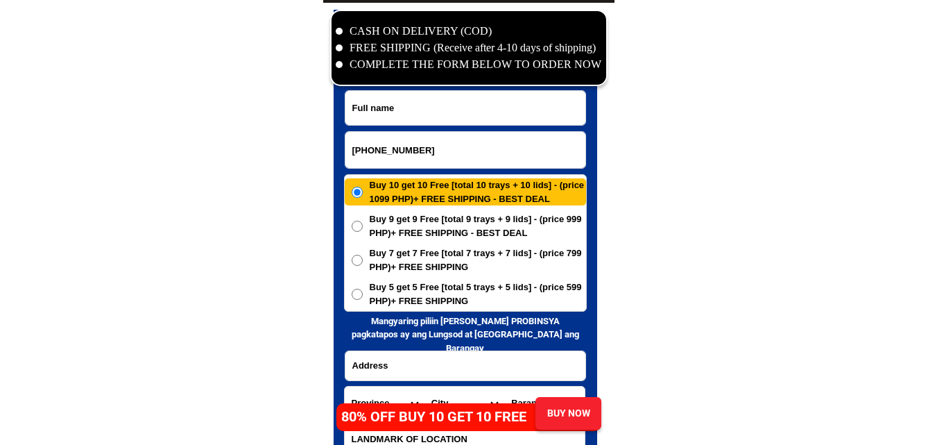
click at [400, 157] on input "[PHONE_NUMBER]" at bounding box center [465, 150] width 240 height 36
click at [377, 150] on input "0969-0640024" at bounding box center [465, 150] width 240 height 36
type input "09690640024"
drag, startPoint x: 173, startPoint y: 188, endPoint x: 118, endPoint y: 19, distance: 177.5
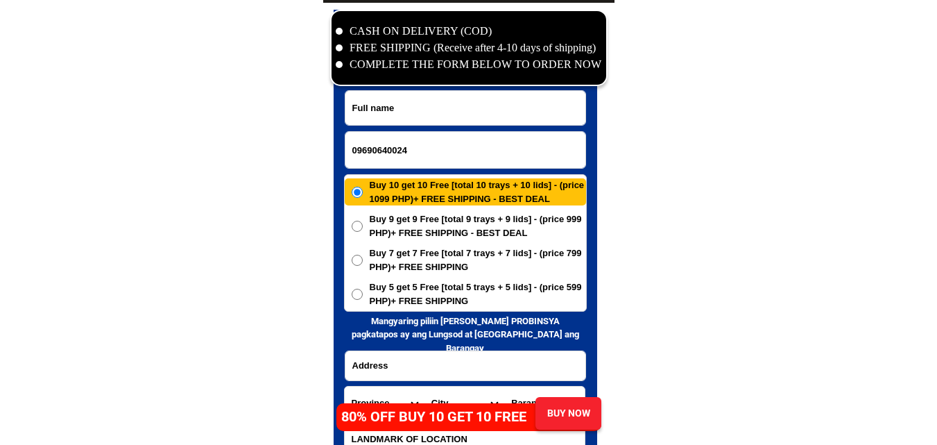
drag, startPoint x: 438, startPoint y: 108, endPoint x: 388, endPoint y: 87, distance: 54.1
click at [438, 108] on input "Input full_name" at bounding box center [465, 108] width 240 height 34
paste input "[PERSON_NAME]"
type input "[PERSON_NAME]"
click at [404, 302] on span "Buy 5 get 5 Free [total 5 trays + 5 lids] - (price 599 PHP)+ FREE SHIPPING" at bounding box center [478, 293] width 216 height 27
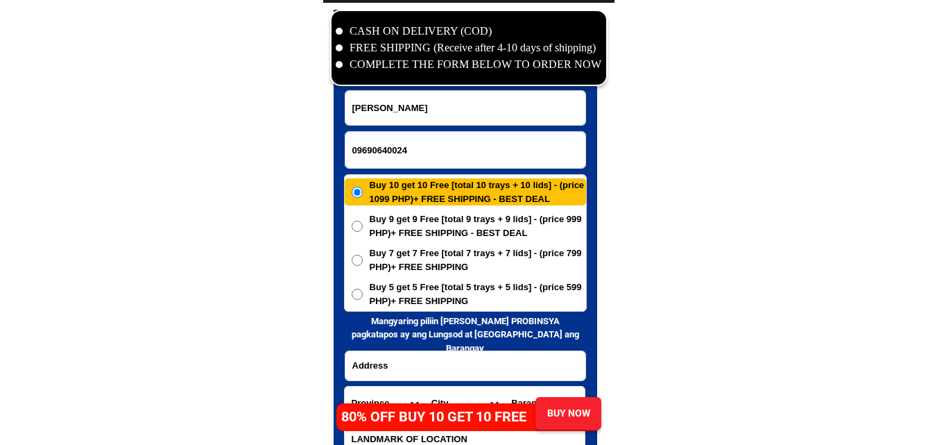
click at [363, 300] on input "Buy 5 get 5 Free [total 5 trays + 5 lids] - (price 599 PHP)+ FREE SHIPPING" at bounding box center [357, 294] width 11 height 11
radio input "true"
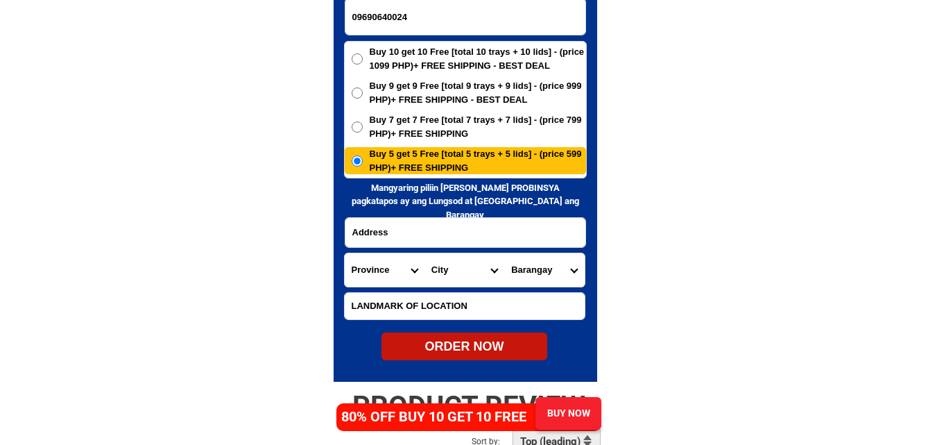
scroll to position [6841, 0]
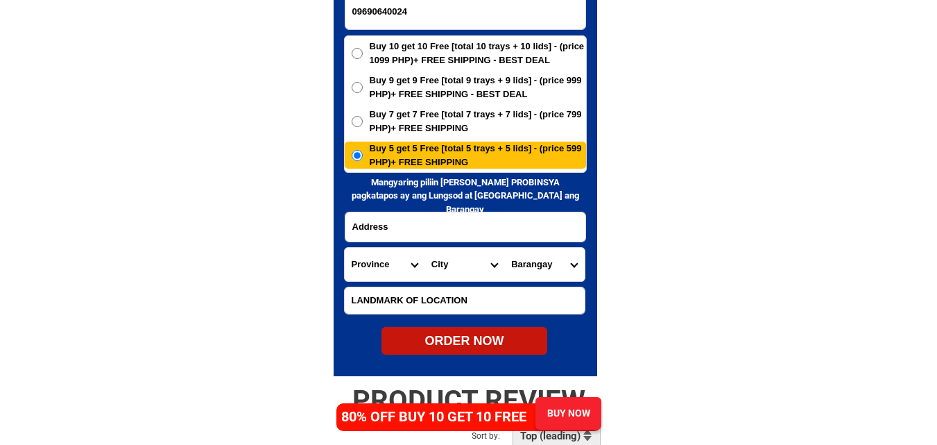
click at [456, 234] on input "Input address" at bounding box center [465, 226] width 240 height 29
paste input "B5 L9 Psalms St. Northcrest Village Bagumbong, Cal. City North"
type input "B5 L9 Psalms St. Northcrest Village Bagumbong, Cal. City North"
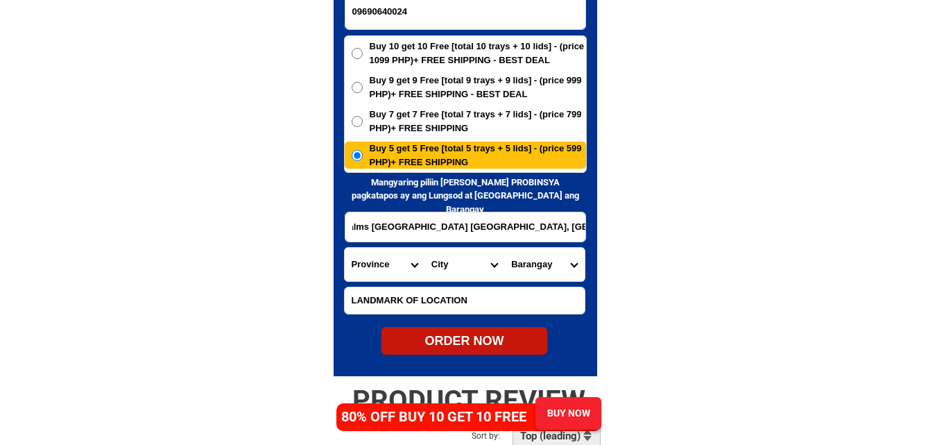
scroll to position [0, 0]
click at [388, 269] on select "Province [GEOGRAPHIC_DATA] [GEOGRAPHIC_DATA] [GEOGRAPHIC_DATA] [GEOGRAPHIC_DATA…" at bounding box center [385, 264] width 80 height 33
select select "63_219"
click at [345, 248] on select "Province [GEOGRAPHIC_DATA] [GEOGRAPHIC_DATA] [GEOGRAPHIC_DATA] [GEOGRAPHIC_DATA…" at bounding box center [385, 264] width 80 height 33
click at [468, 259] on select "City Binondo CALOOCAN Ermita Intramuros Las-pinas Makati Malabon-city Malate Ma…" at bounding box center [465, 264] width 80 height 33
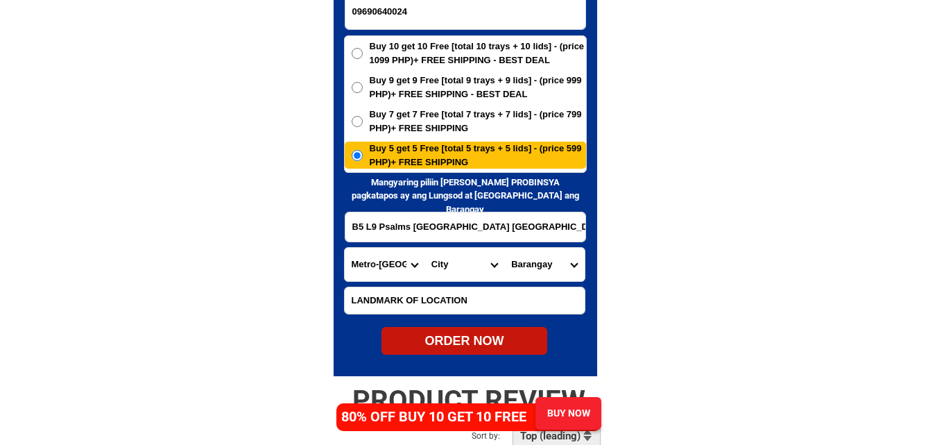
select select "63_2199773"
click at [425, 248] on select "City Binondo CALOOCAN Ermita Intramuros Las-pinas Makati Malabon-city Malate Ma…" at bounding box center [465, 264] width 80 height 33
click at [543, 274] on select "Barangay Barangay 1 Barangay 10 Barangay 100 Barangay 101 Barangay 102 Barangay…" at bounding box center [544, 264] width 80 height 33
click at [555, 262] on select "Barangay Barangay 1 Barangay 10 Barangay 100 Barangay 101 Barangay 102 Barangay…" at bounding box center [544, 264] width 80 height 33
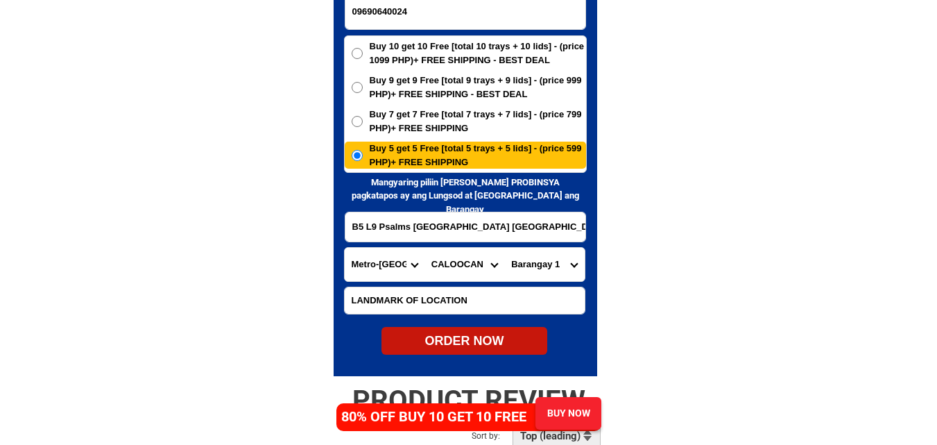
select select "63_21997736823"
click at [504, 248] on select "Barangay Barangay 1 Barangay 10 Barangay 100 Barangay 101 Barangay 102 Barangay…" at bounding box center [544, 264] width 80 height 33
click at [477, 332] on div "ORDER NOW" at bounding box center [465, 341] width 166 height 19
radio input "true"
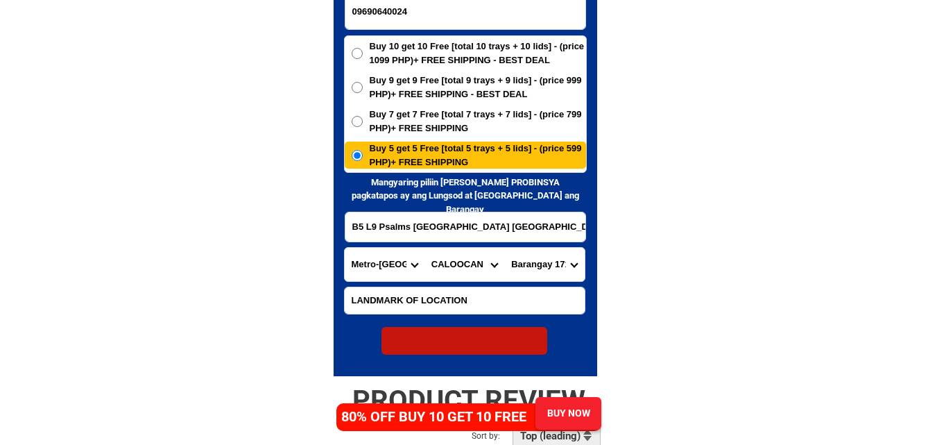
radio input "true"
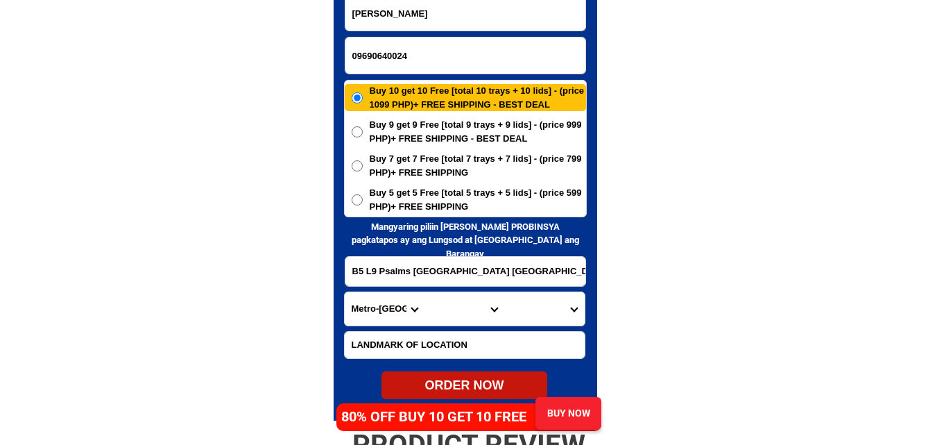
scroll to position [6771, 0]
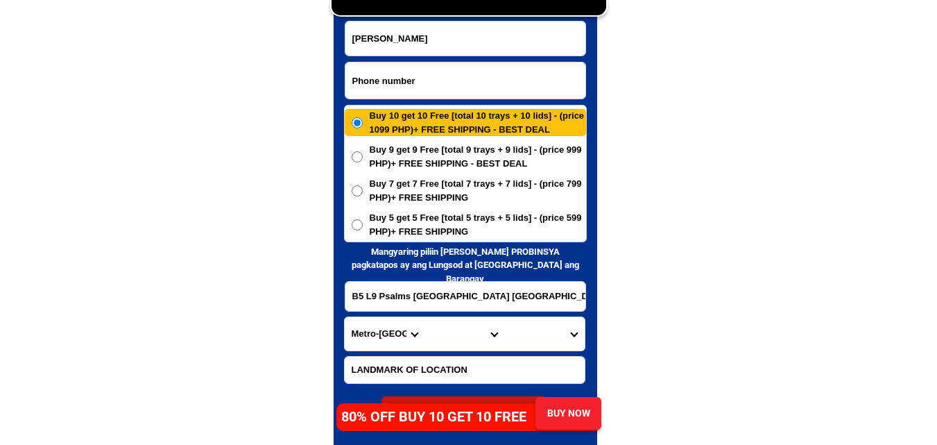
click at [459, 76] on input "Input phone_number" at bounding box center [465, 80] width 240 height 36
paste input "09502041023"
type input "09502041023"
click at [460, 56] on form "Delia Feliciano 09502041023 ORDER NOW B5 L9 Psalms St. Northcrest Village Bagum…" at bounding box center [465, 223] width 243 height 404
drag, startPoint x: 447, startPoint y: 40, endPoint x: 354, endPoint y: 6, distance: 99.2
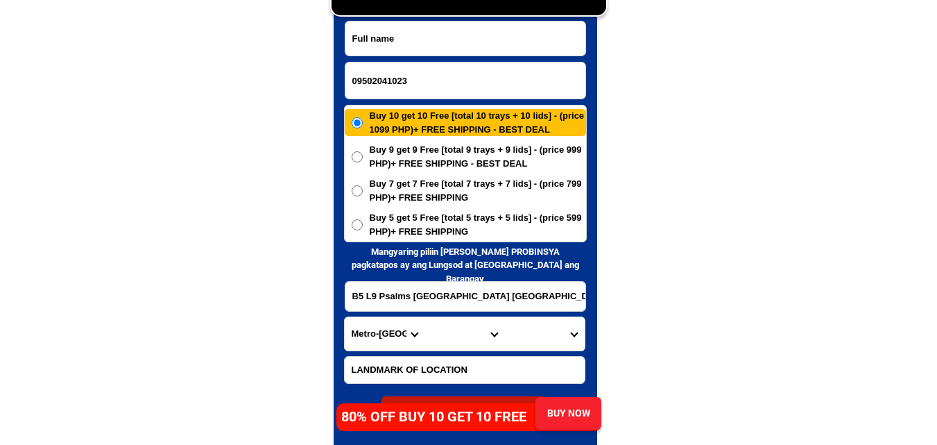
click at [447, 40] on input "Input full_name" at bounding box center [465, 39] width 240 height 34
paste input "Emma Cabrera"
type input "Emma Cabrera"
click at [409, 285] on input "Input address" at bounding box center [465, 296] width 240 height 29
paste input "Emma cabrera.navalas.duenas.porok.,6cill"
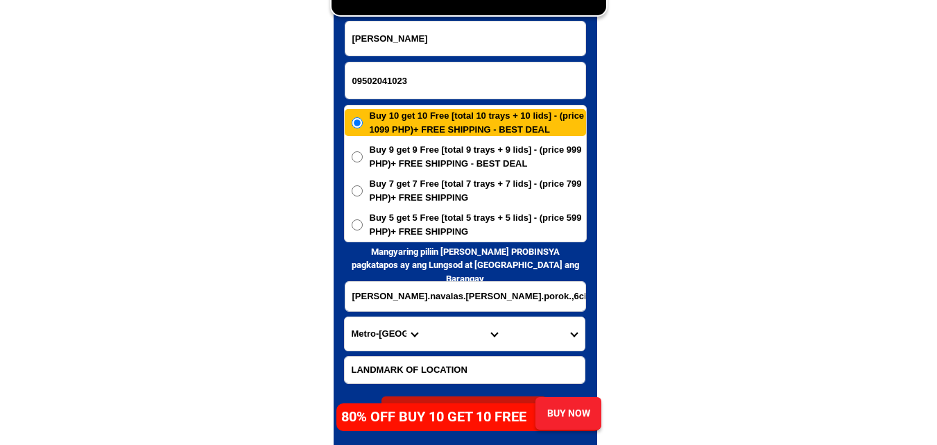
type input "Emma cabrera.navalas.duenas.porok.,6cill"
click at [382, 330] on select "Province [GEOGRAPHIC_DATA] [GEOGRAPHIC_DATA] [GEOGRAPHIC_DATA] [GEOGRAPHIC_DATA…" at bounding box center [385, 333] width 80 height 33
select select "63_151"
click at [345, 317] on select "Province [GEOGRAPHIC_DATA] [GEOGRAPHIC_DATA] [GEOGRAPHIC_DATA] [GEOGRAPHIC_DATA…" at bounding box center [385, 333] width 80 height 33
click at [447, 325] on select "City Ajuy Alimodian Anilao Badiangan Balasan Banate Barotac-nuevo Barotac-viejo…" at bounding box center [465, 333] width 80 height 33
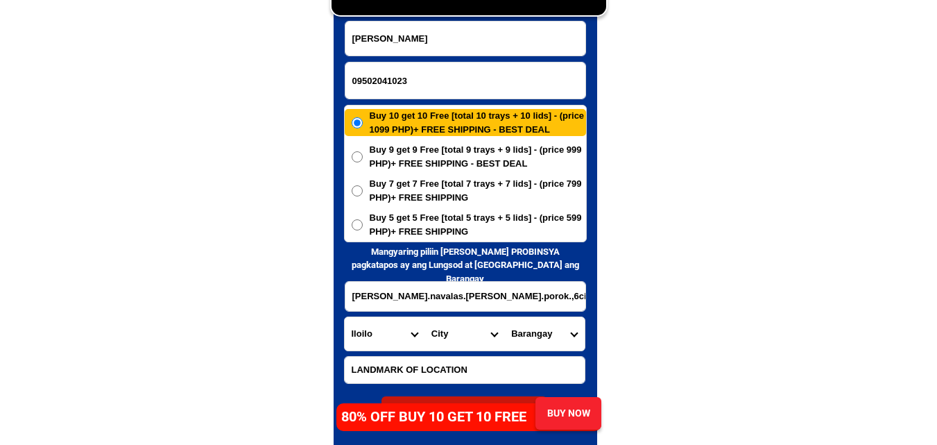
select select "63_1517194"
click at [425, 317] on select "City Ajuy Alimodian Anilao Badiangan Balasan Banate Barotac-nuevo Barotac-viejo…" at bounding box center [465, 333] width 80 height 33
click at [533, 341] on select "Barangay Agutayan Angare Anjawan Baac Bagongbong Balangigan Balingasag Banugan …" at bounding box center [544, 333] width 80 height 33
select select "63_151719430431"
click at [504, 317] on select "Barangay Agutayan Angare Anjawan Baac Bagongbong Balangigan Balingasag Banugan …" at bounding box center [544, 333] width 80 height 33
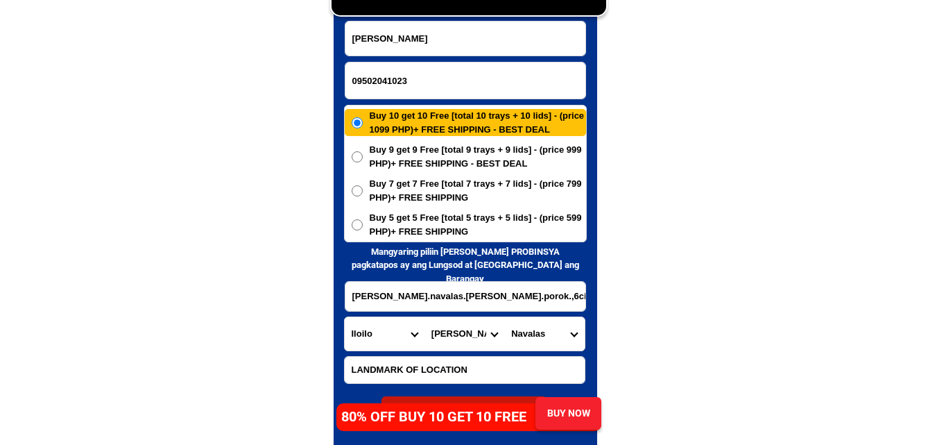
click at [391, 221] on span "Buy 5 get 5 Free [total 5 trays + 5 lids] - (price 599 PHP)+ FREE SHIPPING" at bounding box center [478, 224] width 216 height 27
click at [363, 221] on input "Buy 5 get 5 Free [total 5 trays + 5 lids] - (price 599 PHP)+ FREE SHIPPING" at bounding box center [357, 224] width 11 height 11
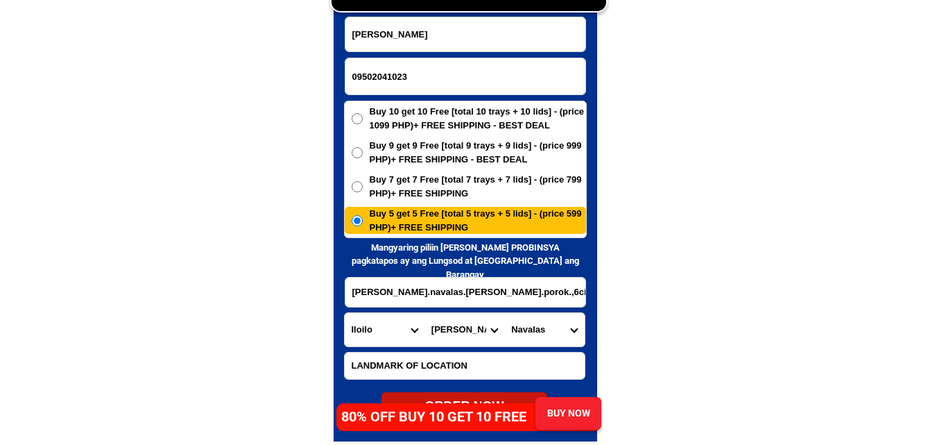
scroll to position [6841, 0]
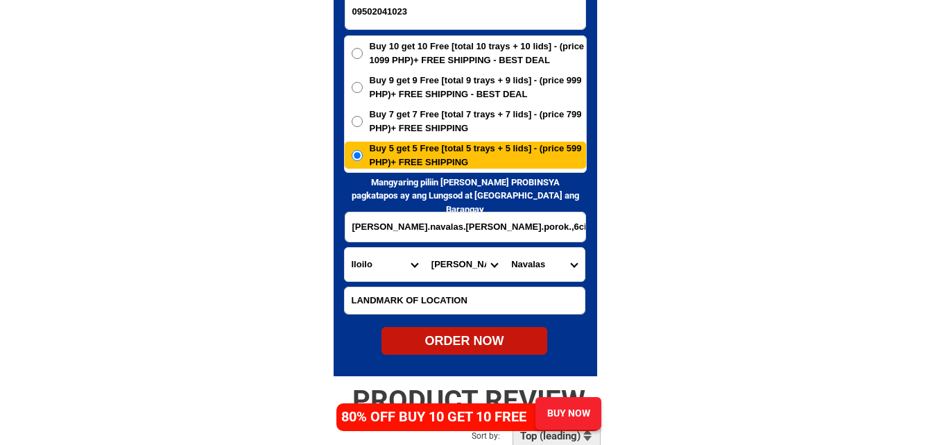
click at [497, 336] on div "ORDER NOW" at bounding box center [465, 341] width 166 height 19
radio input "true"
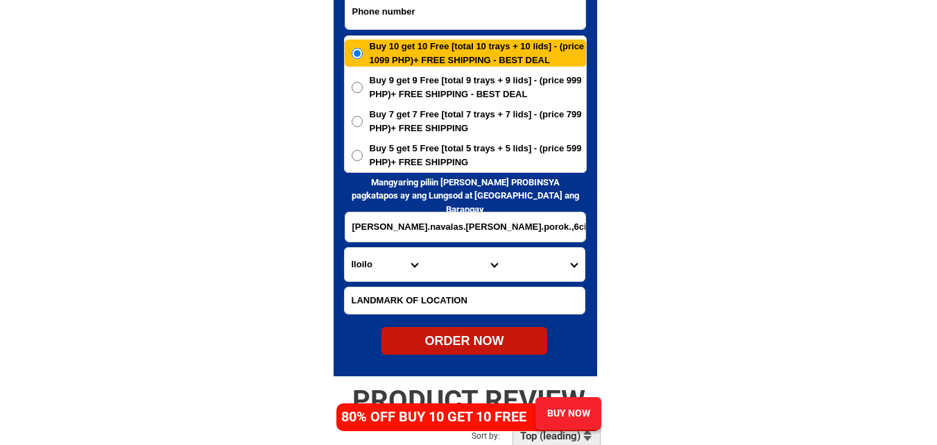
paste input "0967. 347. 7793"
click at [413, 19] on input "0967. 347. 7793" at bounding box center [465, 11] width 240 height 36
click at [400, 10] on input "0967. 347. 7793" at bounding box center [465, 11] width 240 height 36
click at [377, 9] on input "0967. 3477793" at bounding box center [465, 11] width 240 height 36
type input "09673477793"
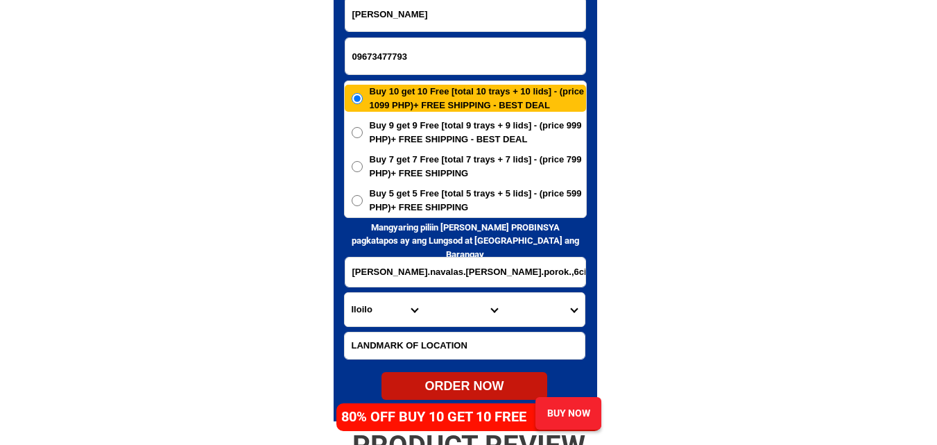
scroll to position [6771, 0]
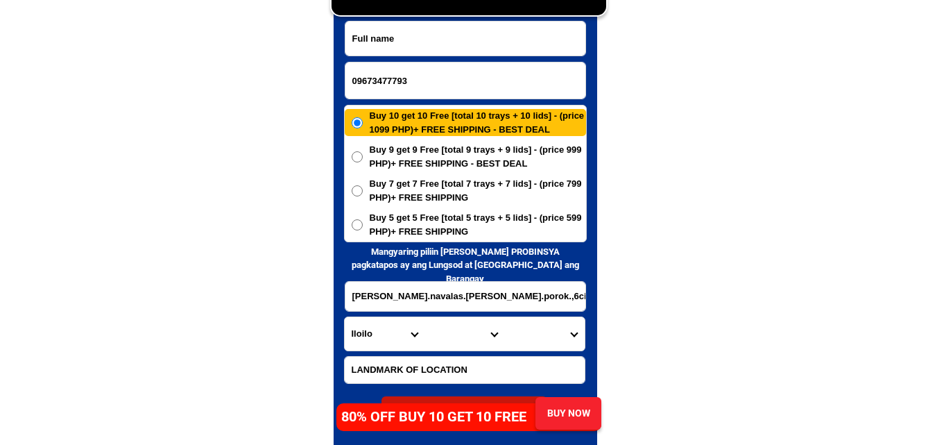
drag, startPoint x: 429, startPoint y: 35, endPoint x: 414, endPoint y: 37, distance: 14.8
click at [429, 35] on input "Input full_name" at bounding box center [465, 39] width 240 height 34
paste input "Beng Faustino"
type input "Beng Faustino"
drag, startPoint x: 415, startPoint y: 302, endPoint x: 408, endPoint y: 303, distance: 7.1
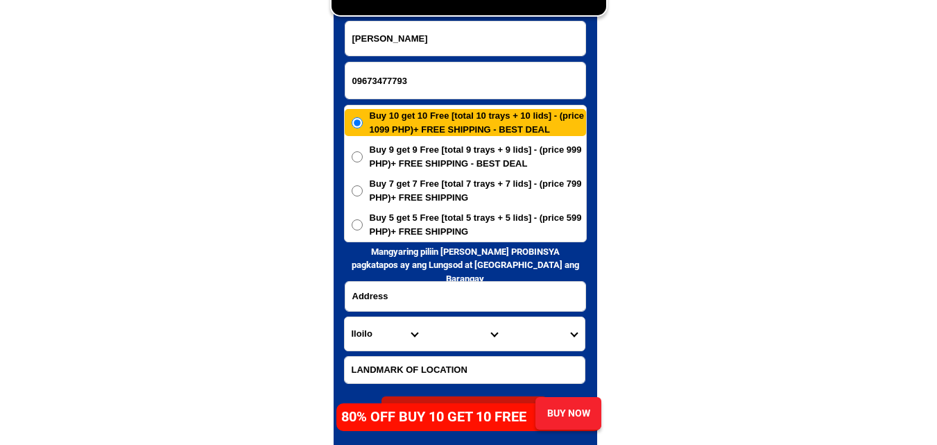
click at [415, 302] on input "Input address" at bounding box center [465, 296] width 240 height 29
paste input "427 calumpang calumpit bulacan"
type input "427 calumpang calumpit bulacan"
click at [364, 330] on select "Province [GEOGRAPHIC_DATA] [GEOGRAPHIC_DATA][PERSON_NAME][GEOGRAPHIC_DATA][GEOG…" at bounding box center [385, 333] width 80 height 33
select select "63_761"
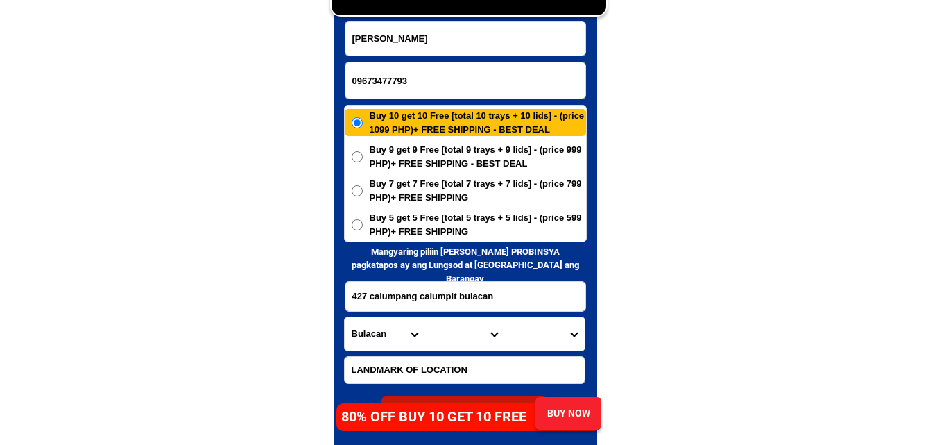
click at [345, 317] on select "Province [GEOGRAPHIC_DATA] [GEOGRAPHIC_DATA][PERSON_NAME][GEOGRAPHIC_DATA][GEOG…" at bounding box center [385, 333] width 80 height 33
click at [455, 335] on select "City Angat Balagtas Baliuag Bocaue Bulacan Bulacan-hagonoy Bulacan-plaridel Bul…" at bounding box center [465, 333] width 80 height 33
select select "63_7615708"
click at [425, 317] on select "City Angat Balagtas Baliuag Bocaue Bulacan Bulacan-hagonoy Bulacan-plaridel Bul…" at bounding box center [465, 333] width 80 height 33
click at [545, 340] on select "Barangay Balite Balungao Buguion Bulusan Calizon Calumpang Caniogan Corazon Fra…" at bounding box center [544, 333] width 80 height 33
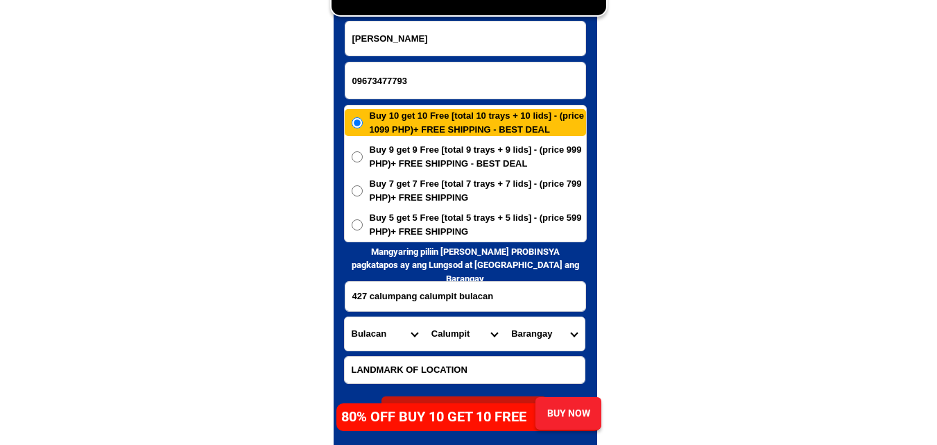
select select "63_76157085746"
click at [504, 317] on select "Barangay Balite Balungao Buguion Bulusan Calizon Calumpang Caniogan Corazon Fra…" at bounding box center [544, 333] width 80 height 33
click at [418, 219] on span "Buy 5 get 5 Free [total 5 trays + 5 lids] - (price 599 PHP)+ FREE SHIPPING" at bounding box center [478, 224] width 216 height 27
click at [363, 219] on input "Buy 5 get 5 Free [total 5 trays + 5 lids] - (price 599 PHP)+ FREE SHIPPING" at bounding box center [357, 224] width 11 height 11
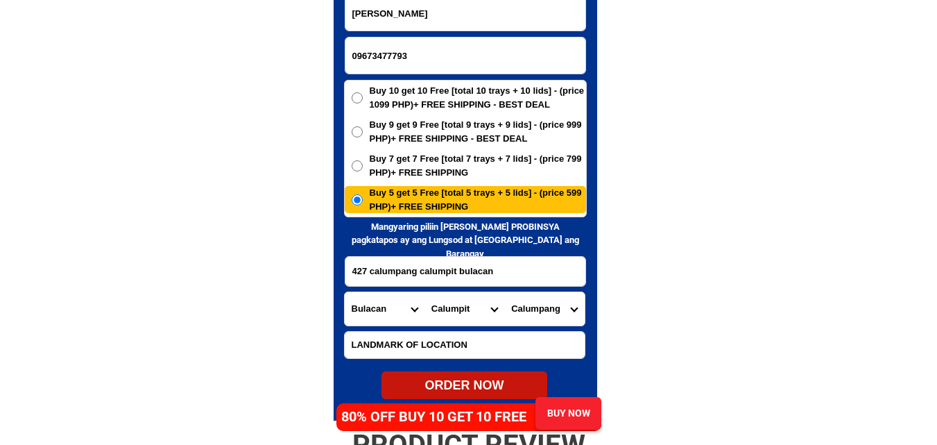
scroll to position [6841, 0]
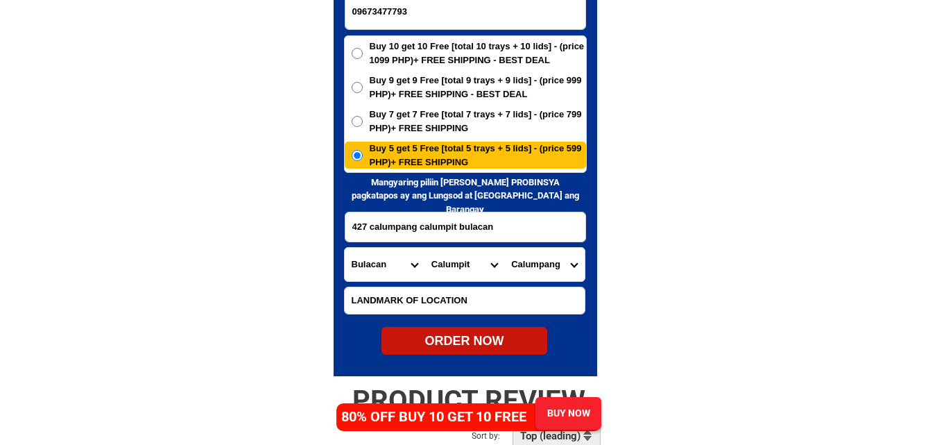
click at [484, 331] on div "ORDER NOW" at bounding box center [465, 341] width 166 height 28
radio input "true"
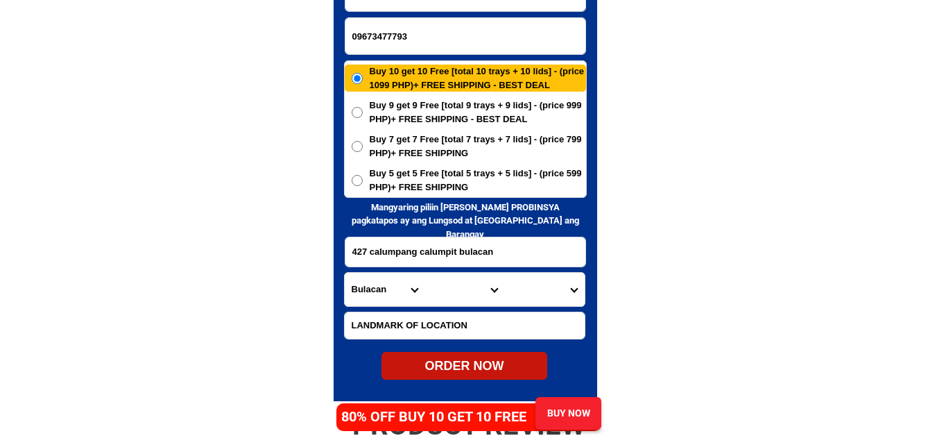
scroll to position [6771, 0]
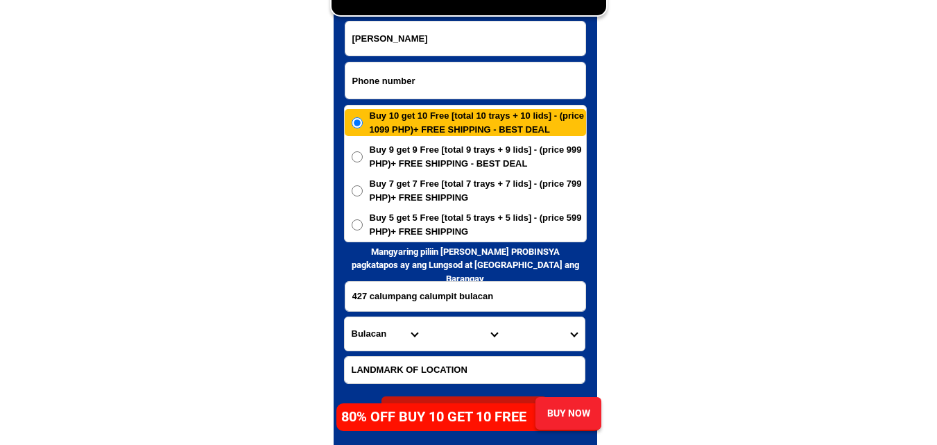
drag, startPoint x: 454, startPoint y: 78, endPoint x: 322, endPoint y: 8, distance: 149.6
click at [454, 78] on input "Input phone_number" at bounding box center [465, 80] width 240 height 36
paste input "09053973881"
type input "09053973881"
click at [475, 32] on input "Input full_name" at bounding box center [465, 39] width 240 height 34
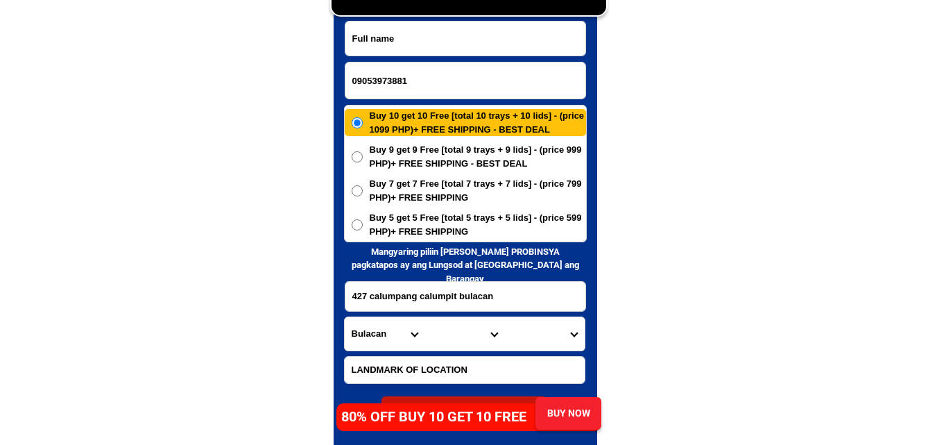
paste input "Normelita Idar"
type input "Normelita Idar"
drag, startPoint x: 434, startPoint y: 287, endPoint x: 422, endPoint y: 239, distance: 49.3
click at [432, 288] on input "Input address" at bounding box center [465, 296] width 240 height 29
paste input "normelita idar purok 28,sila barangay maa davao city"
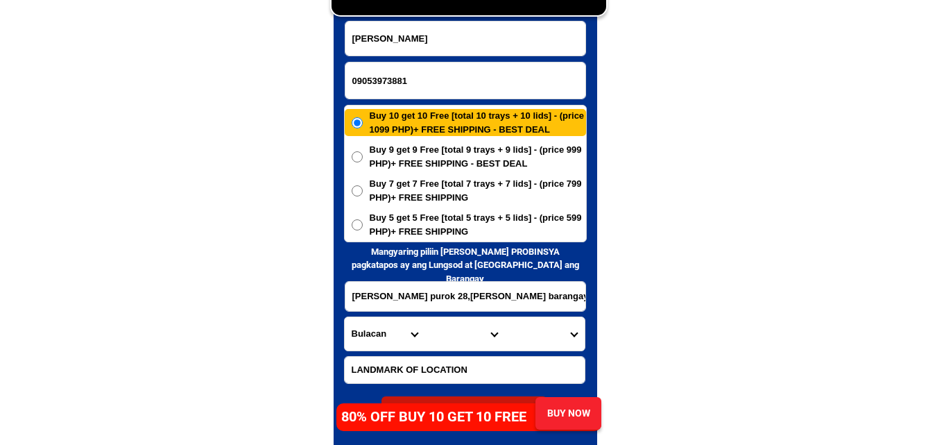
type input "normelita idar purok 28,sila barangay maa davao city"
click at [450, 212] on span "Buy 5 get 5 Free [total 5 trays + 5 lids] - (price 599 PHP)+ FREE SHIPPING" at bounding box center [478, 224] width 216 height 27
click at [363, 219] on input "Buy 5 get 5 Free [total 5 trays + 5 lids] - (price 599 PHP)+ FREE SHIPPING" at bounding box center [357, 224] width 11 height 11
radio input "true"
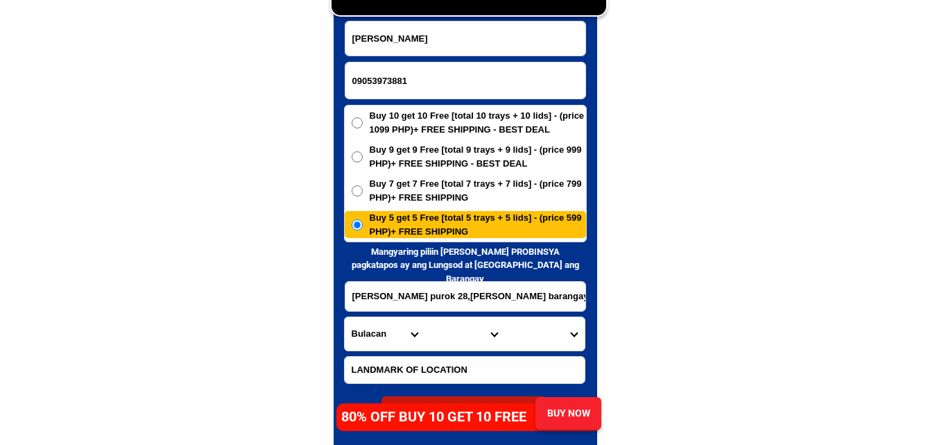
click at [382, 329] on select "Province [GEOGRAPHIC_DATA] [GEOGRAPHIC_DATA][PERSON_NAME][GEOGRAPHIC_DATA][GEOG…" at bounding box center [385, 333] width 80 height 33
select select "63_738"
click at [345, 317] on select "Province [GEOGRAPHIC_DATA] [GEOGRAPHIC_DATA][PERSON_NAME][GEOGRAPHIC_DATA][GEOG…" at bounding box center [385, 333] width 80 height 33
click at [445, 331] on select "City Bansalan Davao-city Davao-del-sur-hagonoy Davao-del-sur-magsaysay Davao-de…" at bounding box center [465, 333] width 80 height 33
select select "63_7387159"
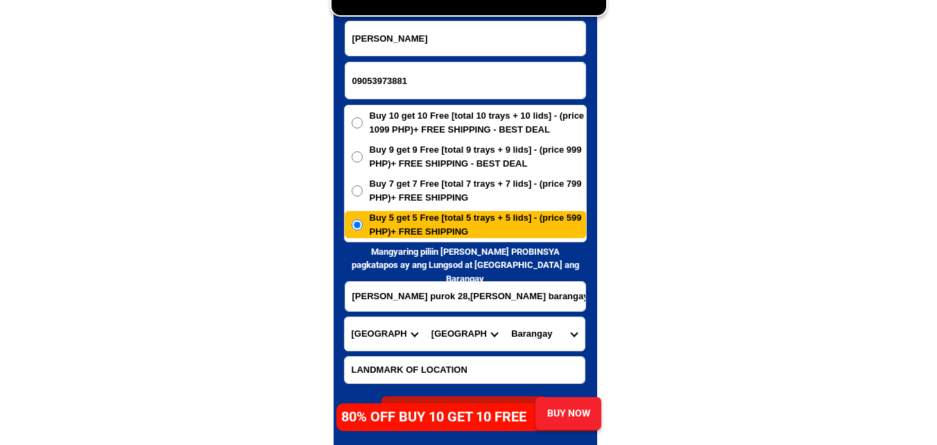
click at [425, 317] on select "City Bansalan Davao-city Davao-del-sur-hagonoy Davao-del-sur-magsaysay Davao-de…" at bounding box center [465, 333] width 80 height 33
click at [539, 338] on select "Barangay Acacia Agdao Alambre Alejandra navarro (lasang) Alfonso angliongto sr.…" at bounding box center [544, 333] width 80 height 33
select select "63_73871592690"
click at [504, 317] on select "Barangay Acacia Agdao Alambre Alejandra navarro (lasang) Alfonso angliongto sr.…" at bounding box center [544, 333] width 80 height 33
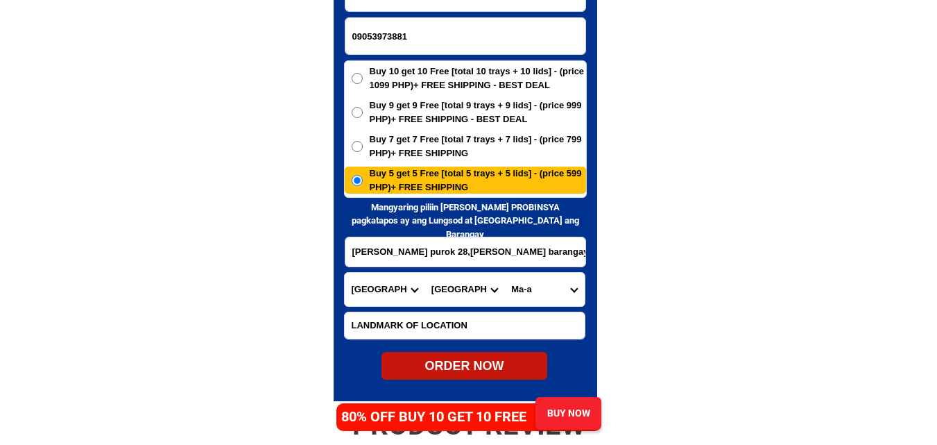
scroll to position [6841, 0]
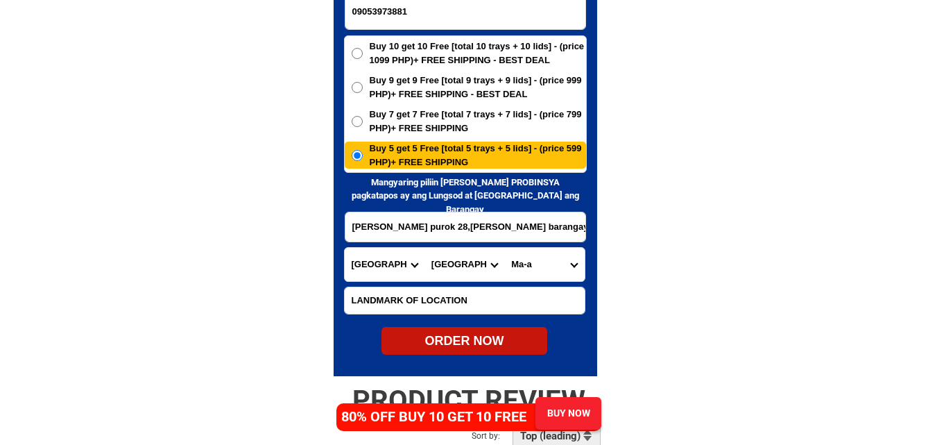
click at [461, 338] on div "ORDER NOW" at bounding box center [465, 341] width 166 height 19
radio input "true"
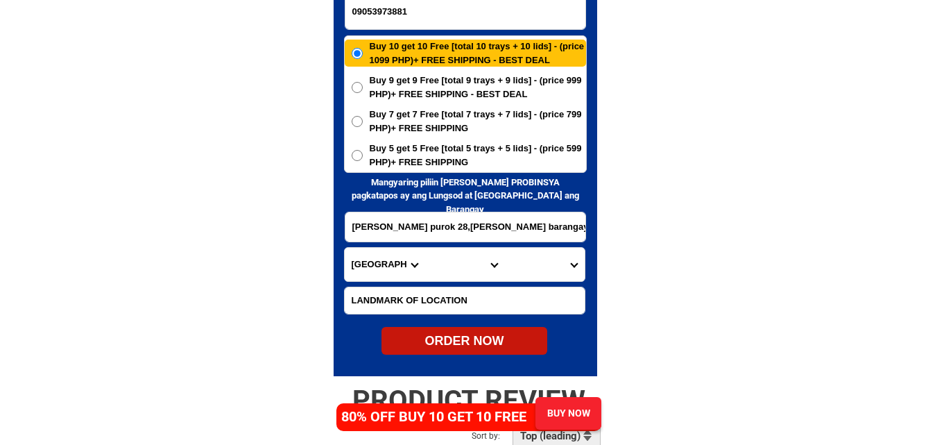
scroll to position [6771, 0]
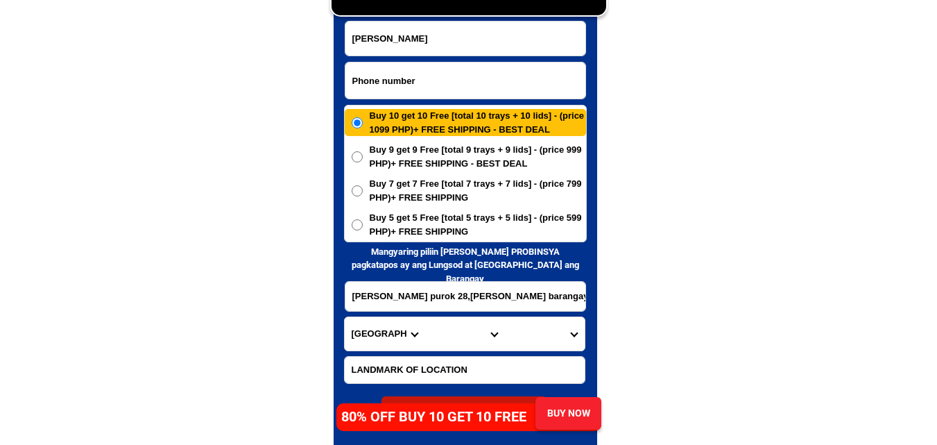
click at [397, 86] on input "Input phone_number" at bounding box center [465, 80] width 240 height 36
paste input "09477065773"
type input "09477065773"
click at [398, 33] on input "Input full_name" at bounding box center [465, 39] width 240 height 34
paste input "Wellien Ebonalo"
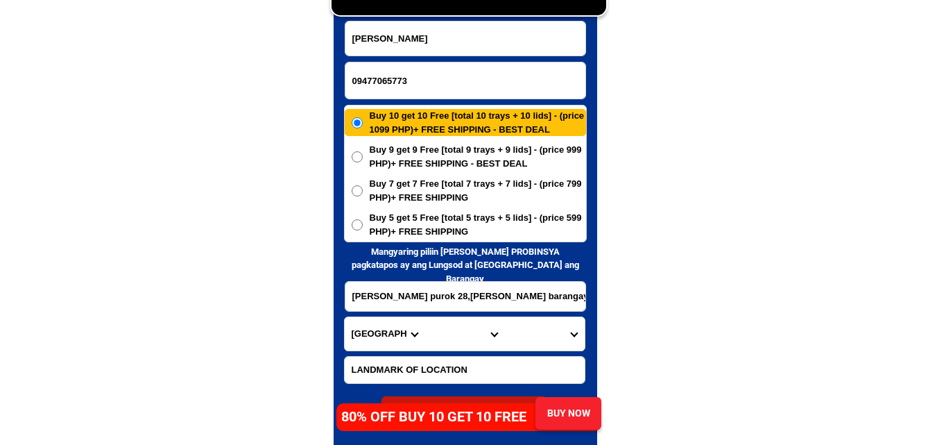
type input "Wellien Ebonalo"
click at [389, 286] on input "Input address" at bounding box center [465, 296] width 240 height 29
paste input "Banawa Good Sheperd road Cebu City"
type input "Banawa Good Sheperd road Cebu City"
click at [364, 332] on select "Province [GEOGRAPHIC_DATA] [GEOGRAPHIC_DATA][PERSON_NAME][GEOGRAPHIC_DATA][GEOG…" at bounding box center [385, 333] width 80 height 33
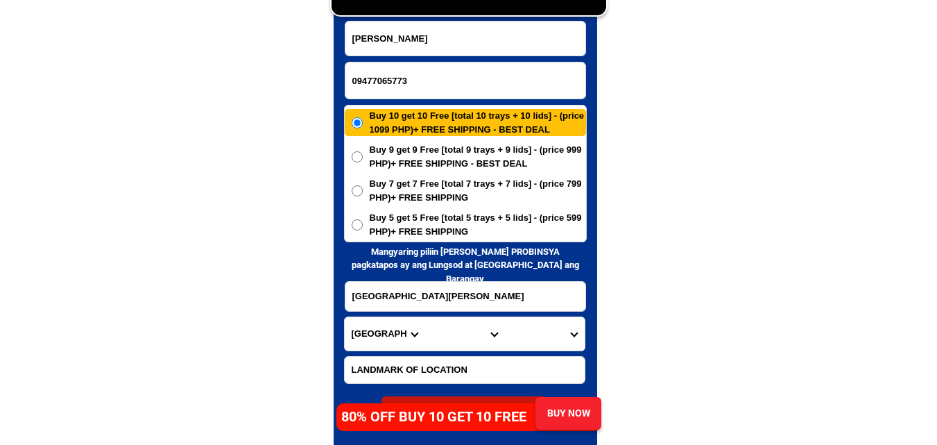
click at [364, 334] on select "Province [GEOGRAPHIC_DATA] [GEOGRAPHIC_DATA][PERSON_NAME][GEOGRAPHIC_DATA][GEOG…" at bounding box center [385, 333] width 80 height 33
click at [384, 334] on select "Province [GEOGRAPHIC_DATA] [GEOGRAPHIC_DATA][PERSON_NAME][GEOGRAPHIC_DATA][GEOG…" at bounding box center [385, 333] width 80 height 33
click at [376, 332] on select "Province [GEOGRAPHIC_DATA] [GEOGRAPHIC_DATA][PERSON_NAME][GEOGRAPHIC_DATA][GEOG…" at bounding box center [385, 333] width 80 height 33
select select "63_283"
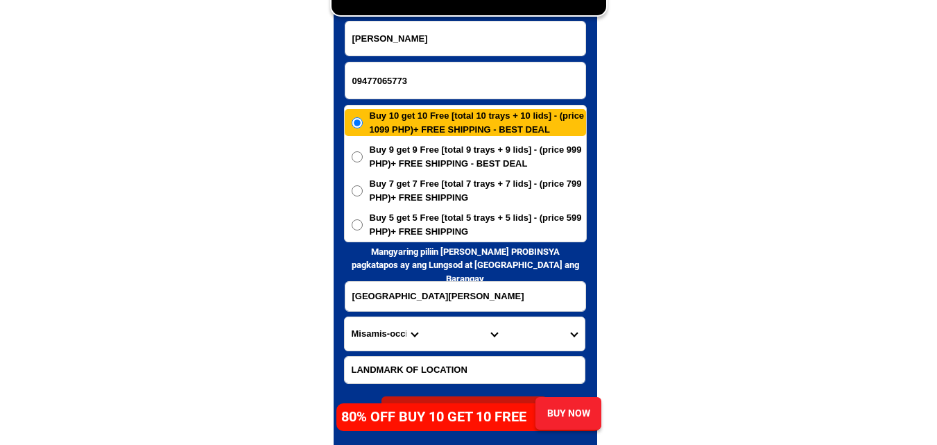
click at [345, 317] on select "Province [GEOGRAPHIC_DATA] [GEOGRAPHIC_DATA][PERSON_NAME][GEOGRAPHIC_DATA][GEOG…" at bounding box center [385, 333] width 80 height 33
click at [453, 328] on select "City Aloran Baliangao Bonifacio Calamba Don-victoriano-chiongbian Jimenez Lopez…" at bounding box center [465, 333] width 80 height 33
select select "63_2838776"
click at [395, 339] on select "Province [GEOGRAPHIC_DATA] [GEOGRAPHIC_DATA][PERSON_NAME][GEOGRAPHIC_DATA][GEOG…" at bounding box center [385, 333] width 80 height 33
select select "63_219"
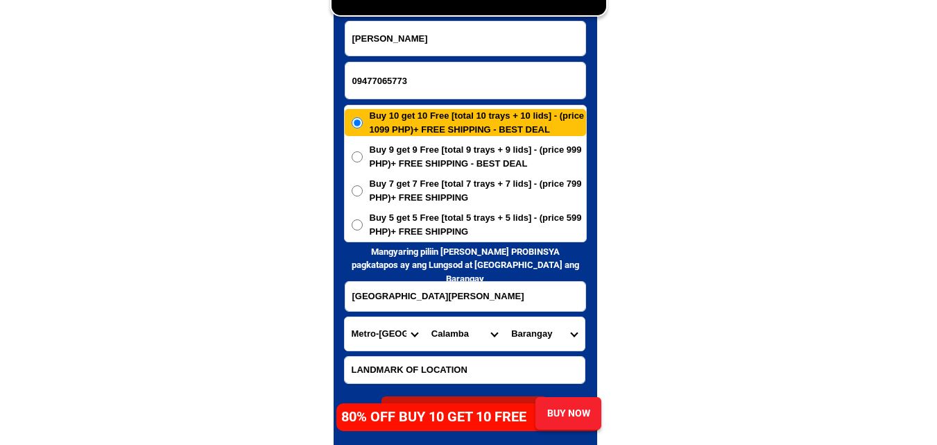
click at [345, 317] on select "Province [GEOGRAPHIC_DATA] [GEOGRAPHIC_DATA][PERSON_NAME][GEOGRAPHIC_DATA][GEOG…" at bounding box center [385, 333] width 80 height 33
click at [441, 344] on select "City Binondo CALOOCAN Ermita Intramuros Las-pinas Makati Malabon-city Malate Ma…" at bounding box center [465, 333] width 80 height 33
select select "63_2199773"
click at [377, 335] on select "Province [GEOGRAPHIC_DATA] [GEOGRAPHIC_DATA][PERSON_NAME][GEOGRAPHIC_DATA][GEOG…" at bounding box center [385, 333] width 80 height 33
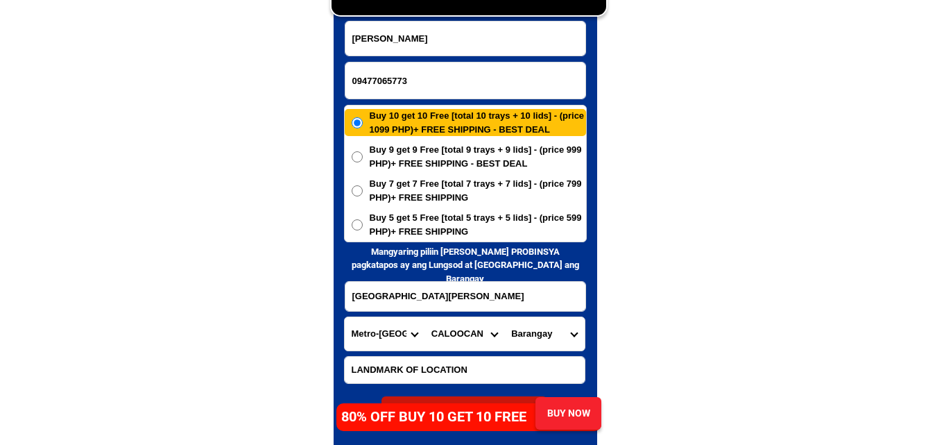
select select "63_8"
click at [345, 317] on select "Province [GEOGRAPHIC_DATA] [GEOGRAPHIC_DATA][PERSON_NAME][GEOGRAPHIC_DATA][GEOG…" at bounding box center [385, 333] width 80 height 33
click at [463, 331] on select "City Alcoy Aloguinsan Argao Asturias Badian Balamban Bantayan Barili Bogo-city …" at bounding box center [465, 333] width 80 height 33
select select "63_865"
click at [425, 317] on select "City Alcoy Aloguinsan Argao Asturias Badian Balamban Bantayan Barili Bogo-city …" at bounding box center [465, 333] width 80 height 33
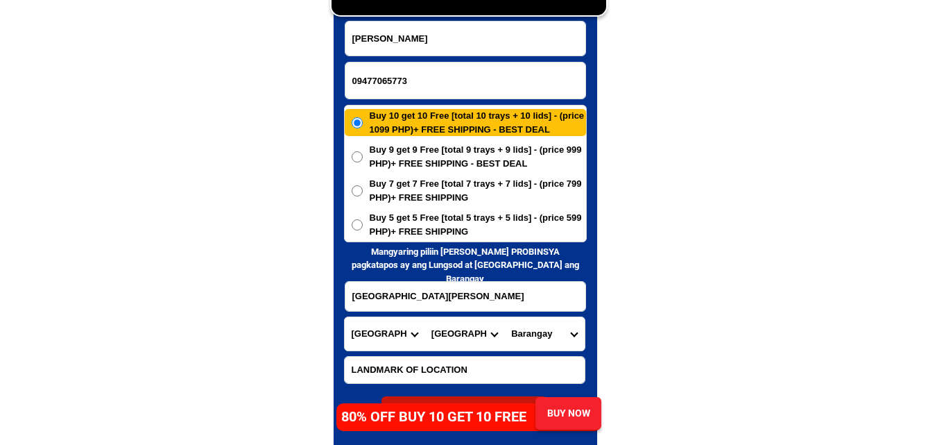
click at [472, 333] on select "City Alcoy Aloguinsan Argao Asturias Badian Balamban Bantayan Barili Bogo-city …" at bounding box center [465, 333] width 80 height 33
click at [425, 317] on select "City Alcoy Aloguinsan Argao Asturias Badian Balamban Bantayan Barili Bogo-city …" at bounding box center [465, 333] width 80 height 33
click at [549, 335] on select "Barangay Adlaon Agsungot Apas Babag Bacayan Banilad Basak pardo Basak san nicol…" at bounding box center [544, 333] width 80 height 33
drag, startPoint x: 746, startPoint y: 226, endPoint x: 561, endPoint y: 4, distance: 289.1
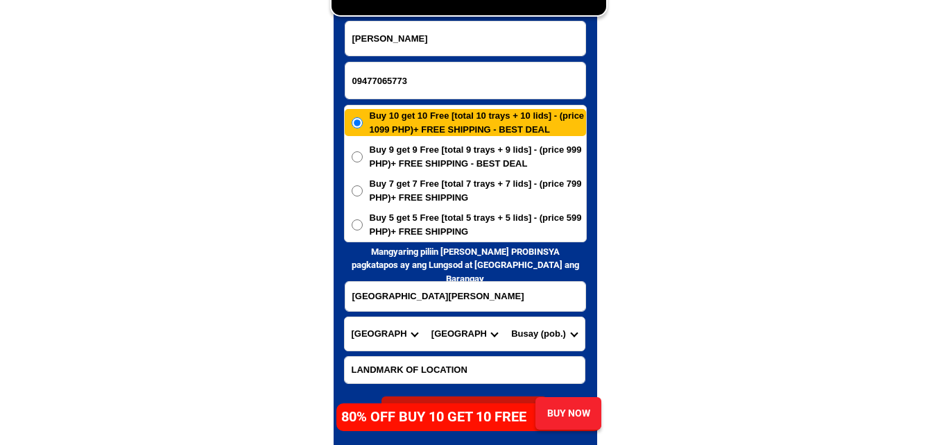
click at [562, 323] on select "Barangay Adlaon Agsungot Apas Babag Bacayan Banilad Basak pardo Basak san nicol…" at bounding box center [544, 333] width 80 height 33
click at [542, 340] on select "Barangay Adlaon Agsungot Apas Babag Bacayan Banilad Basak pardo Basak san nicol…" at bounding box center [544, 333] width 80 height 33
click at [384, 333] on select "Province [GEOGRAPHIC_DATA] [GEOGRAPHIC_DATA][PERSON_NAME][GEOGRAPHIC_DATA][GEOG…" at bounding box center [385, 333] width 80 height 33
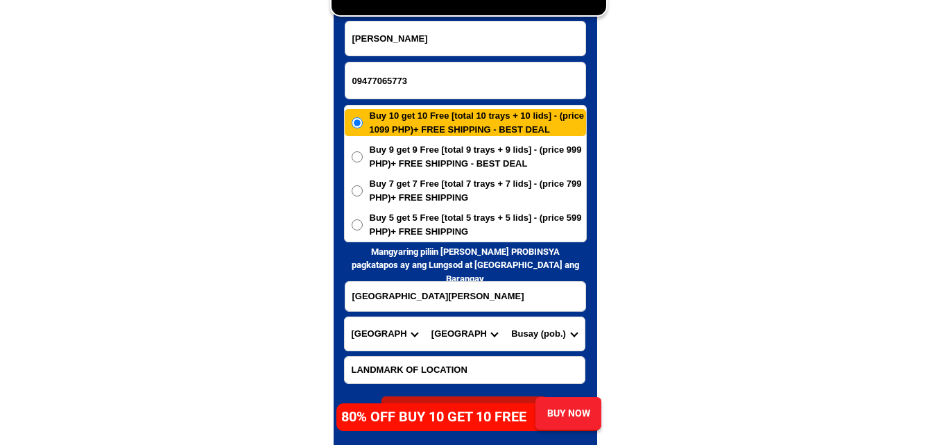
click at [345, 317] on select "Province [GEOGRAPHIC_DATA] [GEOGRAPHIC_DATA][PERSON_NAME][GEOGRAPHIC_DATA][GEOG…" at bounding box center [385, 333] width 80 height 33
click at [545, 332] on select "Barangay Adlaon Agsungot Apas Babag Bacayan Banilad Basak pardo Basak san nicol…" at bounding box center [544, 333] width 80 height 33
select select "63_8656335"
click at [504, 317] on select "Barangay Adlaon Agsungot Apas Babag Bacayan Banilad Basak pardo Basak san nicol…" at bounding box center [544, 333] width 80 height 33
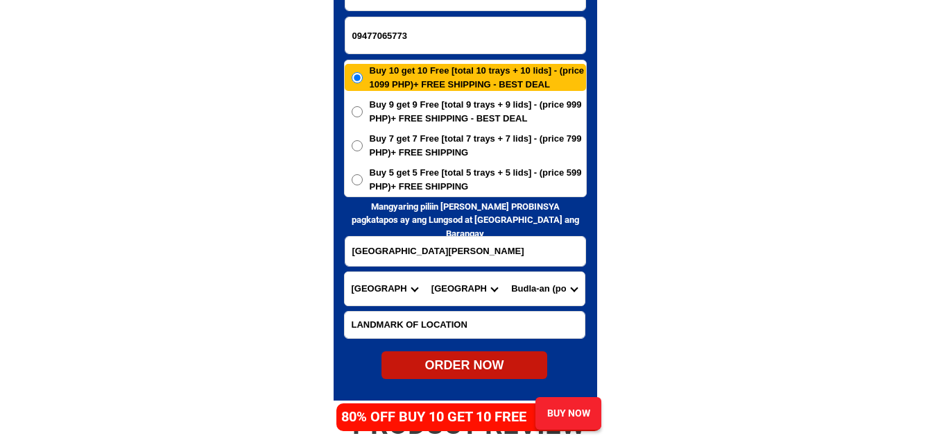
scroll to position [6841, 0]
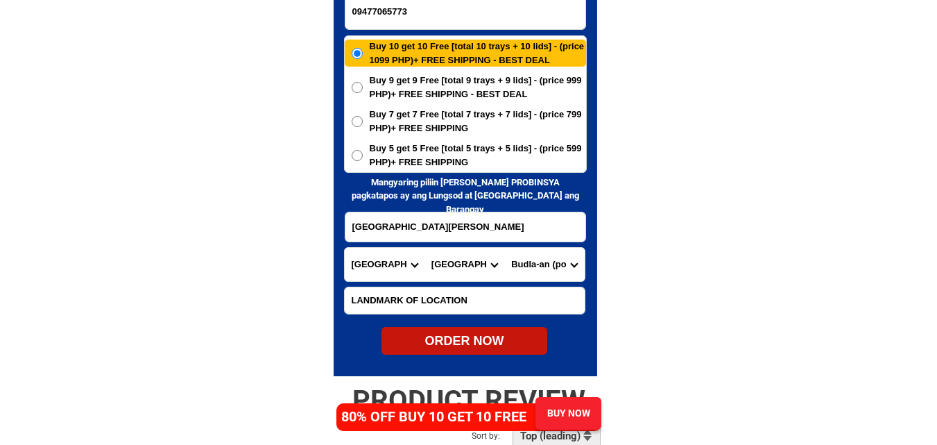
click at [480, 343] on div "ORDER NOW" at bounding box center [465, 341] width 166 height 19
type input "09477065773"
radio input "true"
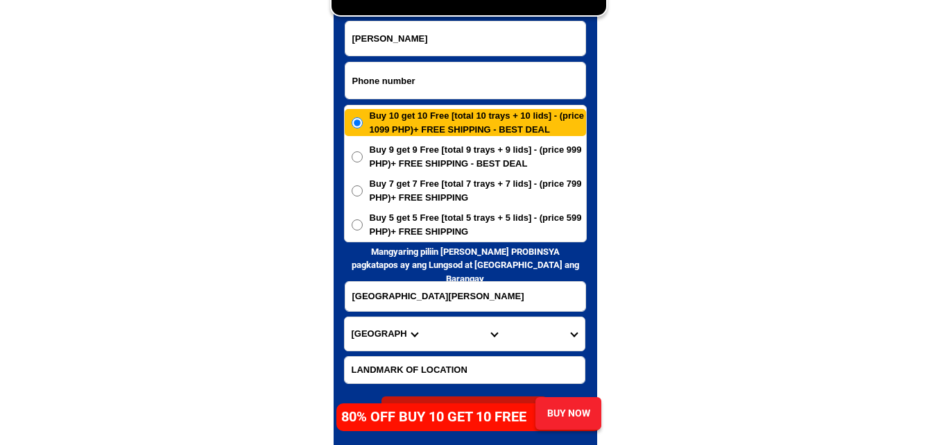
paste input "09690938090"
click at [454, 89] on input "09690938090" at bounding box center [465, 80] width 240 height 36
type input "09690938090"
drag, startPoint x: 447, startPoint y: 31, endPoint x: 407, endPoint y: 10, distance: 45.6
click at [447, 31] on input "Input full_name" at bounding box center [465, 39] width 240 height 34
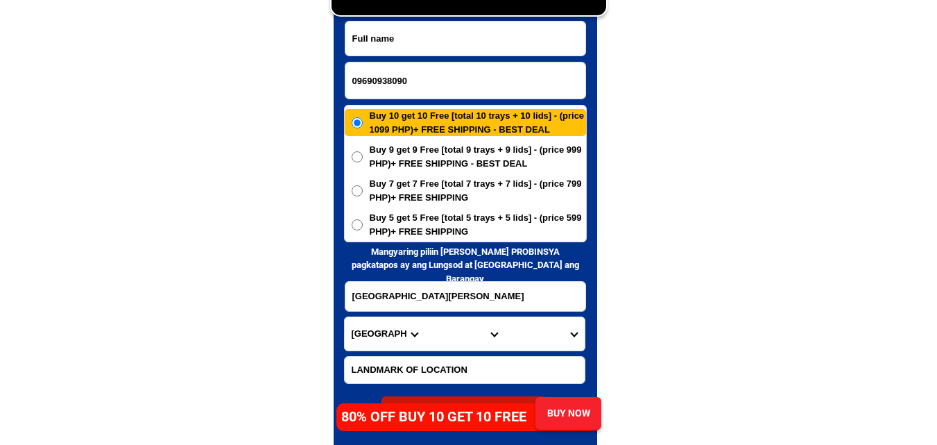
paste input "Concepcion Serdan"
type input "Concepcion Serdan"
click at [419, 288] on input "Banawa Good Sheperd road Cebu City" at bounding box center [465, 296] width 240 height 29
paste input "Tubod Bitoon Dumanjug Cebu Centro daplin karsada naay Puno nagka"
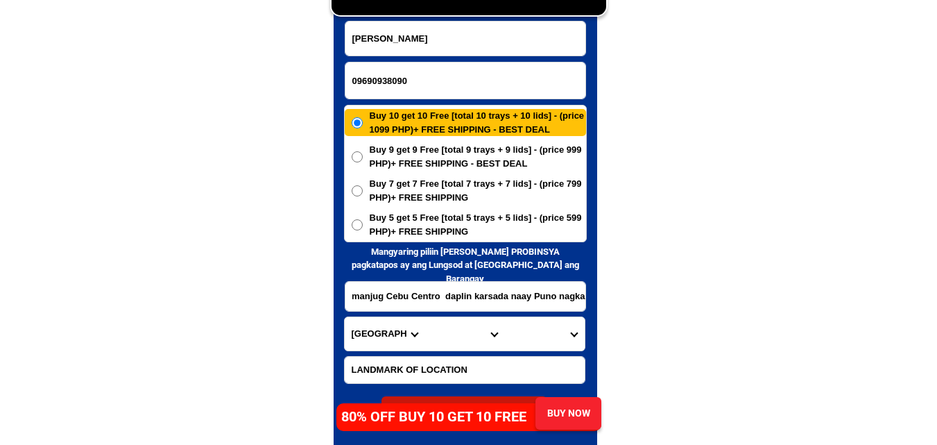
type input "Tubod Bitoon Dumanjug Cebu Centro daplin karsada naay Puno nagka"
click at [382, 336] on select "Province [GEOGRAPHIC_DATA] [GEOGRAPHIC_DATA][PERSON_NAME][GEOGRAPHIC_DATA][GEOG…" at bounding box center [385, 333] width 80 height 33
select select "63_8"
click at [345, 317] on select "Province [GEOGRAPHIC_DATA] [GEOGRAPHIC_DATA][PERSON_NAME][GEOGRAPHIC_DATA][GEOG…" at bounding box center [385, 333] width 80 height 33
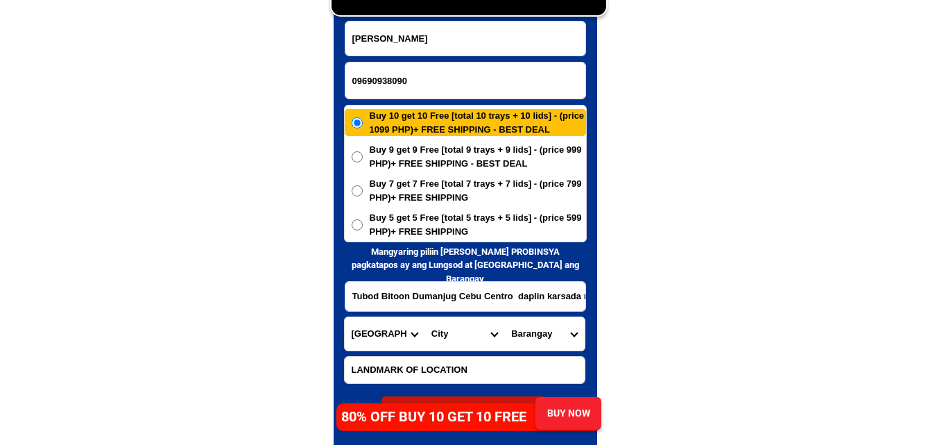
click at [454, 333] on select "City Alcoy Aloguinsan Argao Asturias Badian Balamban Bantayan Barili Bogo-city …" at bounding box center [465, 333] width 80 height 33
select select "63_85500"
click at [425, 317] on select "City Alcoy Aloguinsan Argao Asturias Badian Balamban Bantayan Barili Bogo-city …" at bounding box center [465, 333] width 80 height 33
click at [551, 330] on select "Barangay Balaygtiki Bitoon Bulak Bullogan Calaboon Camboang Candabong Cogon Cot…" at bounding box center [544, 333] width 80 height 33
select select "63_855009200"
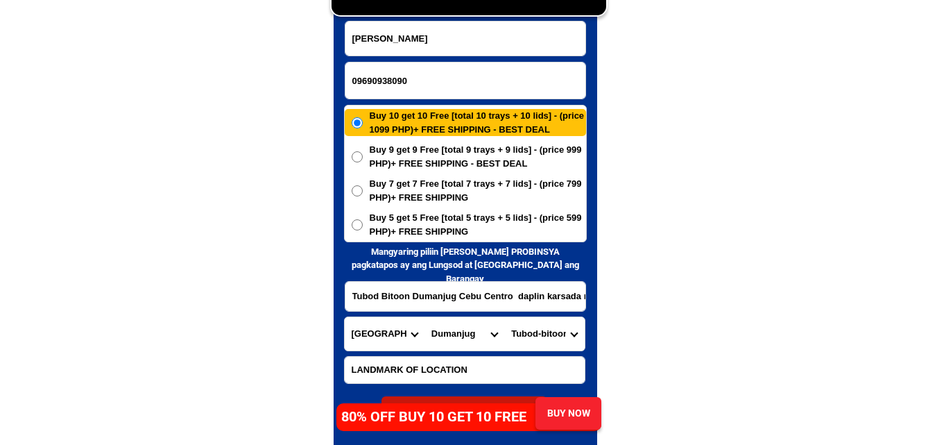
click at [504, 317] on select "Barangay Balaygtiki Bitoon Bulak Bullogan Calaboon Camboang Candabong Cogon Cot…" at bounding box center [544, 333] width 80 height 33
drag, startPoint x: 740, startPoint y: 316, endPoint x: 352, endPoint y: 7, distance: 496.1
click at [471, 235] on span "Buy 5 get 5 Free [total 5 trays + 5 lids] - (price 599 PHP)+ FREE SHIPPING" at bounding box center [478, 224] width 216 height 27
click at [363, 230] on input "Buy 5 get 5 Free [total 5 trays + 5 lids] - (price 599 PHP)+ FREE SHIPPING" at bounding box center [357, 224] width 11 height 11
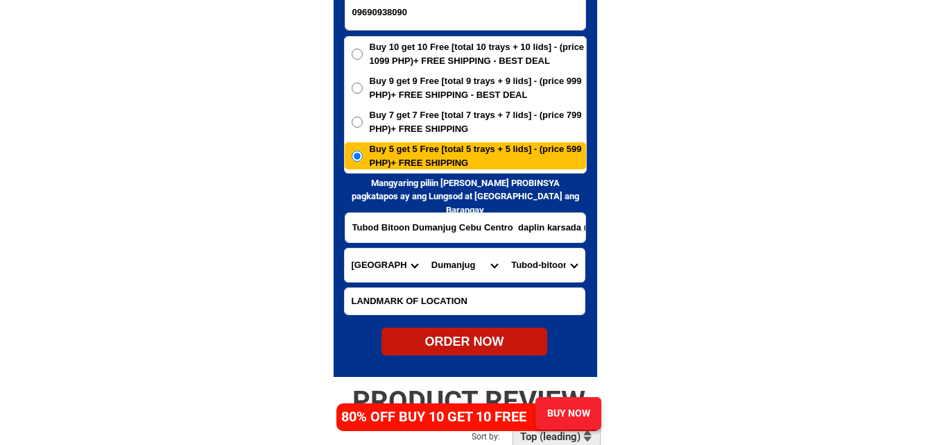
scroll to position [6841, 0]
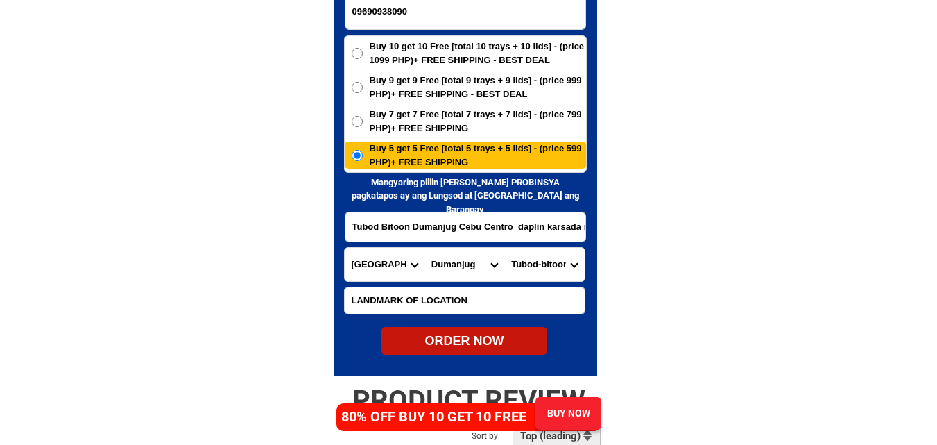
click at [483, 350] on div "ORDER NOW" at bounding box center [465, 341] width 166 height 19
radio input "true"
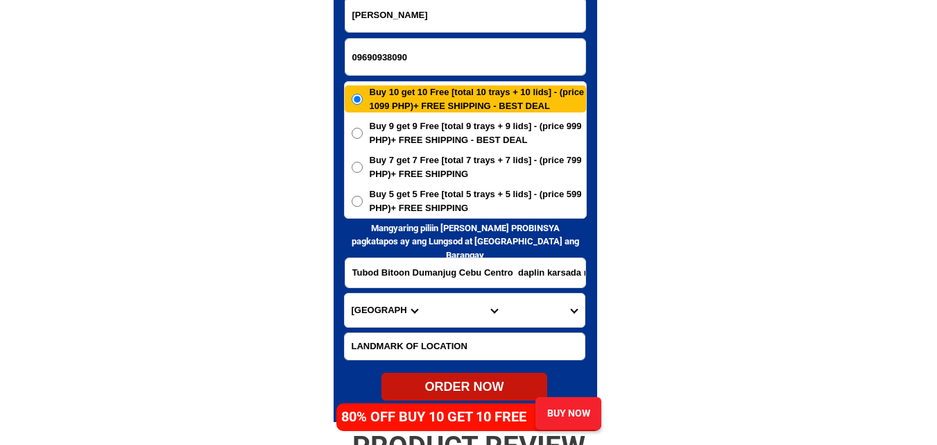
scroll to position [6771, 0]
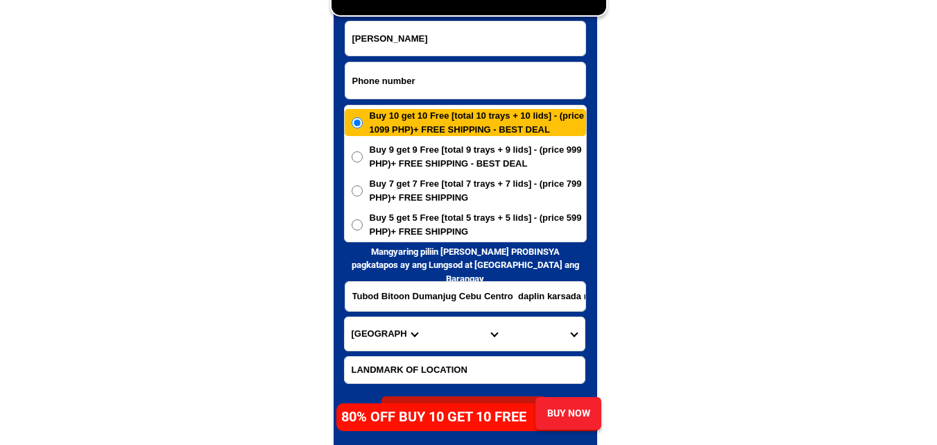
paste input "O99941OO177"
click at [421, 78] on input "Input phone_number" at bounding box center [465, 80] width 240 height 36
drag, startPoint x: 357, startPoint y: 81, endPoint x: 341, endPoint y: 84, distance: 16.9
click at [341, 84] on div "CASH ON DELIVERY (COD) FREE SHIPPING (Receive after 4-10 days of shipping) COMP…" at bounding box center [468, 189] width 291 height 513
type input "O99941OO177"
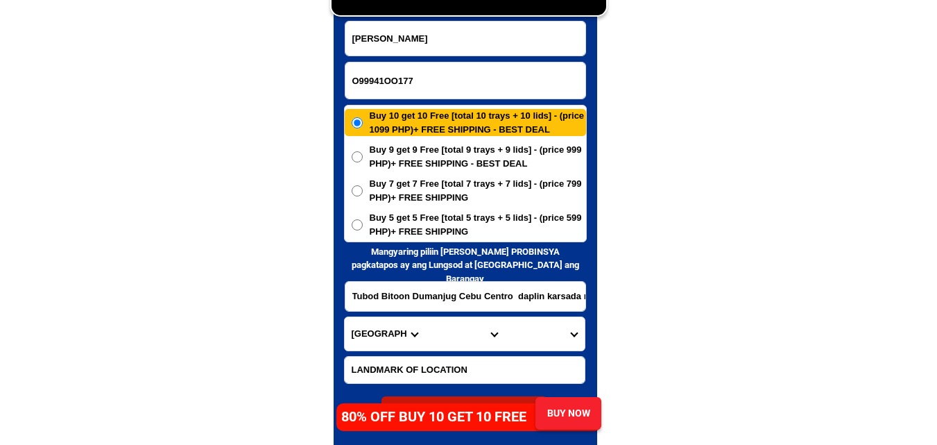
drag, startPoint x: 224, startPoint y: 115, endPoint x: 209, endPoint y: 89, distance: 29.9
paste input "Leticia. Mira"
drag, startPoint x: 426, startPoint y: 44, endPoint x: 399, endPoint y: 40, distance: 27.5
click at [426, 44] on input "Leticia. Mira" at bounding box center [465, 39] width 240 height 34
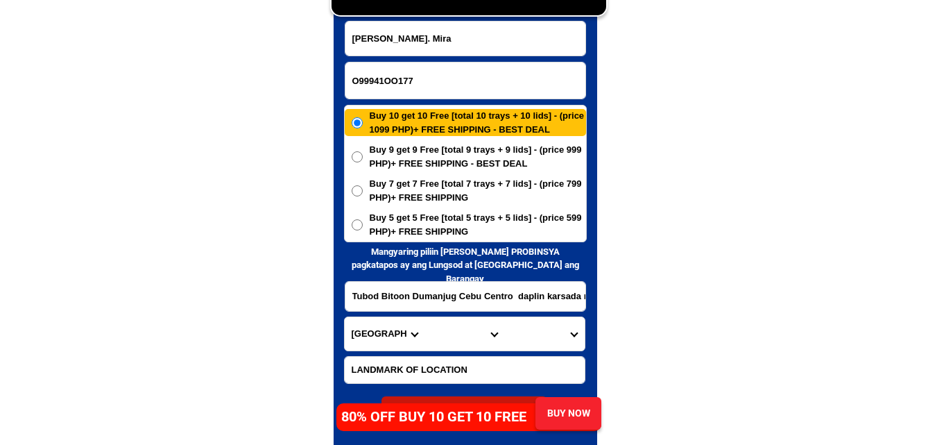
type input "Leticia. Mira"
drag, startPoint x: 442, startPoint y: 293, endPoint x: 429, endPoint y: 253, distance: 42.3
click at [441, 294] on input "Tubod Bitoon Dumanjug Cebu Centro daplin karsada naay Puno nagka" at bounding box center [465, 296] width 240 height 29
paste input "L 27. blk. 196. Brgy Bundagul. Mabalacat. Pampanga. 5get5"
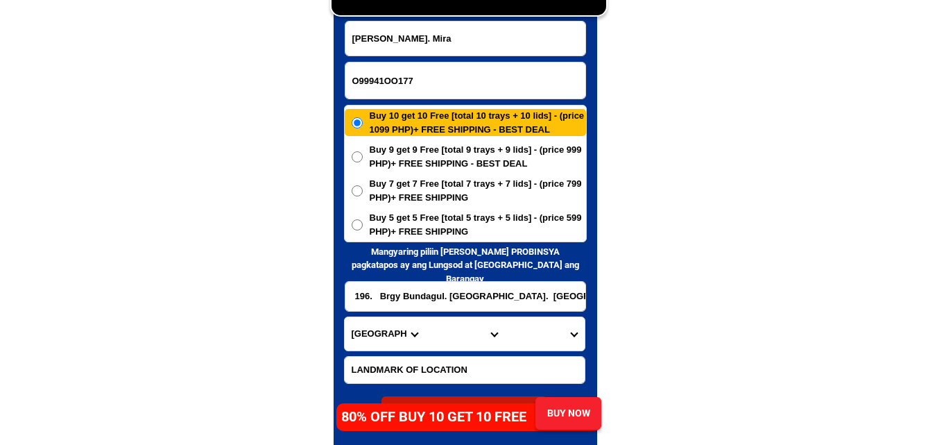
type input "L 27. blk. 196. Brgy Bundagul. Mabalacat. Pampanga. 5get5"
click at [427, 230] on span "Buy 5 get 5 Free [total 5 trays + 5 lids] - (price 599 PHP)+ FREE SHIPPING" at bounding box center [478, 224] width 216 height 27
click at [363, 230] on input "Buy 5 get 5 Free [total 5 trays + 5 lids] - (price 599 PHP)+ FREE SHIPPING" at bounding box center [357, 224] width 11 height 11
radio input "true"
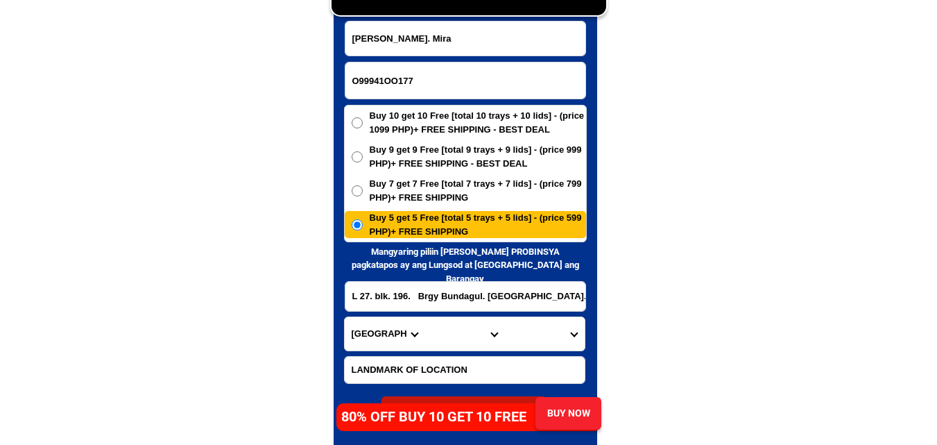
click at [376, 344] on select "Province [GEOGRAPHIC_DATA] [GEOGRAPHIC_DATA][PERSON_NAME][GEOGRAPHIC_DATA][GEOG…" at bounding box center [385, 333] width 80 height 33
select select "63_779"
click at [345, 317] on select "Province [GEOGRAPHIC_DATA] [GEOGRAPHIC_DATA][PERSON_NAME][GEOGRAPHIC_DATA][GEOG…" at bounding box center [385, 333] width 80 height 33
click at [445, 343] on select "City Angeles-city Apalit Arayat Bacolor Candaba Floridablanca Guagua Lubao Maba…" at bounding box center [465, 333] width 80 height 33
select select "63_7796639"
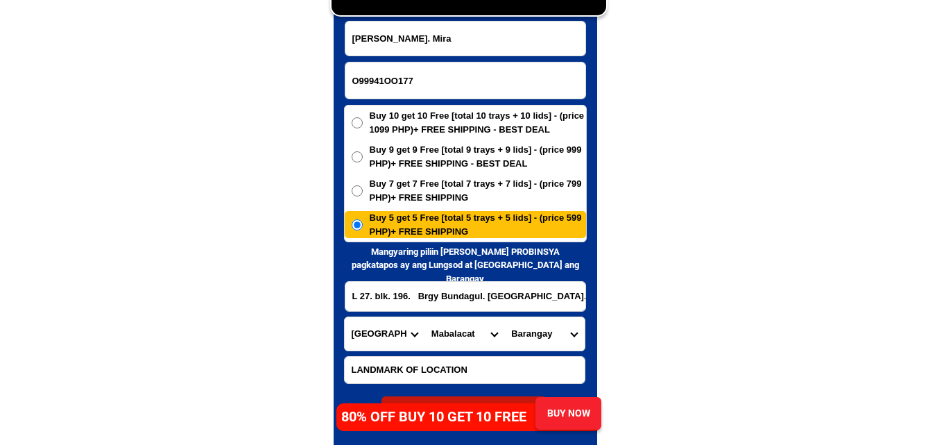
click at [425, 317] on select "City Angeles-city Apalit Arayat Bacolor Candaba Floridablanca Guagua Lubao Maba…" at bounding box center [465, 333] width 80 height 33
click at [541, 339] on select "Barangay Atlu-bola Bical Bundagul Cacutud Calumpang Camachiles Dapdap Dau Dolor…" at bounding box center [544, 333] width 80 height 33
select select "63_779663982180"
click at [504, 317] on select "Barangay Atlu-bola Bical Bundagul Cacutud Calumpang Camachiles Dapdap Dau Dolor…" at bounding box center [544, 333] width 80 height 33
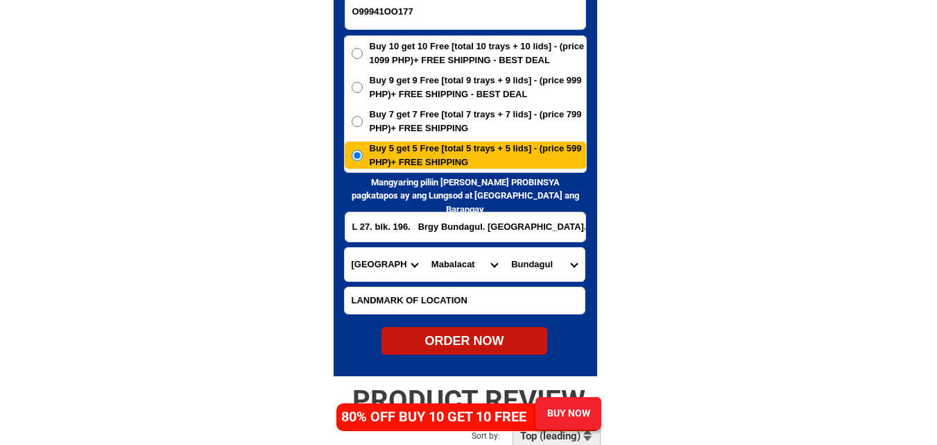
click at [493, 338] on div "ORDER NOW" at bounding box center [465, 341] width 166 height 19
type input "Leticia. Mira"
type input "L 27. blk. 196. Brgy Bundagul. Mabalacat. Pampanga. 5get5"
radio input "true"
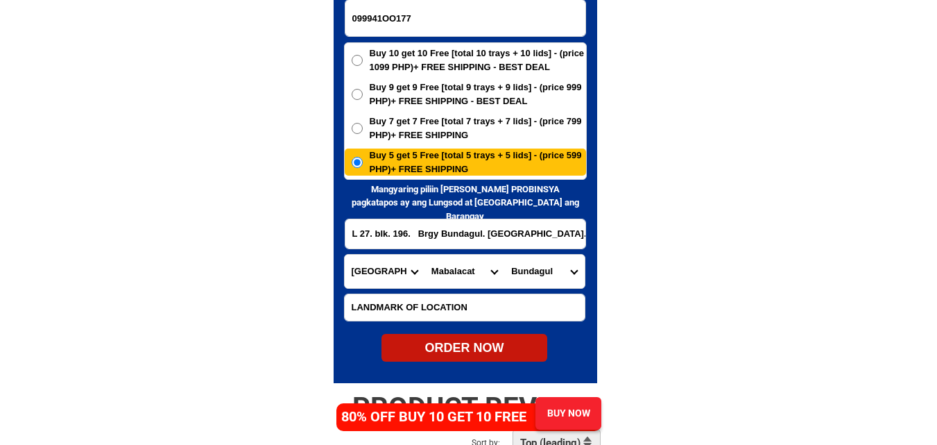
drag, startPoint x: 395, startPoint y: 14, endPoint x: 382, endPoint y: 15, distance: 12.6
click at [382, 15] on input "099941OO177" at bounding box center [465, 18] width 240 height 36
type input "09994100177"
drag, startPoint x: 189, startPoint y: 183, endPoint x: 391, endPoint y: 348, distance: 260.3
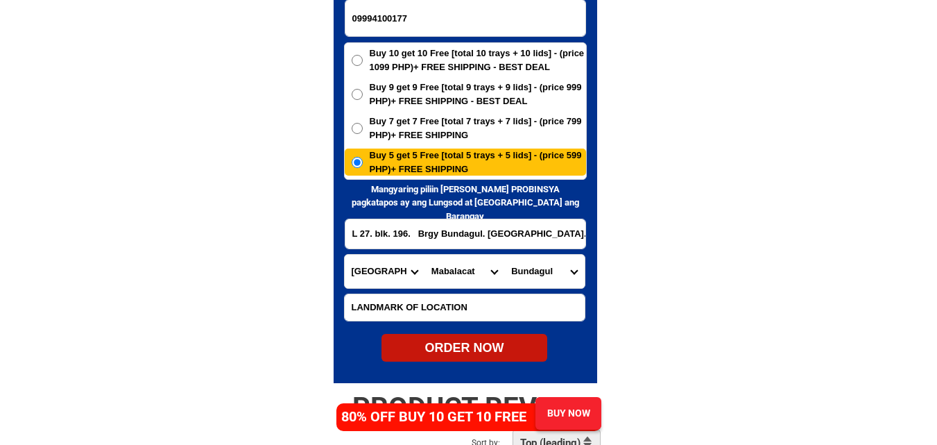
drag, startPoint x: 523, startPoint y: 350, endPoint x: 553, endPoint y: 339, distance: 31.8
click at [524, 350] on div "ORDER NOW" at bounding box center [465, 348] width 166 height 19
radio input "true"
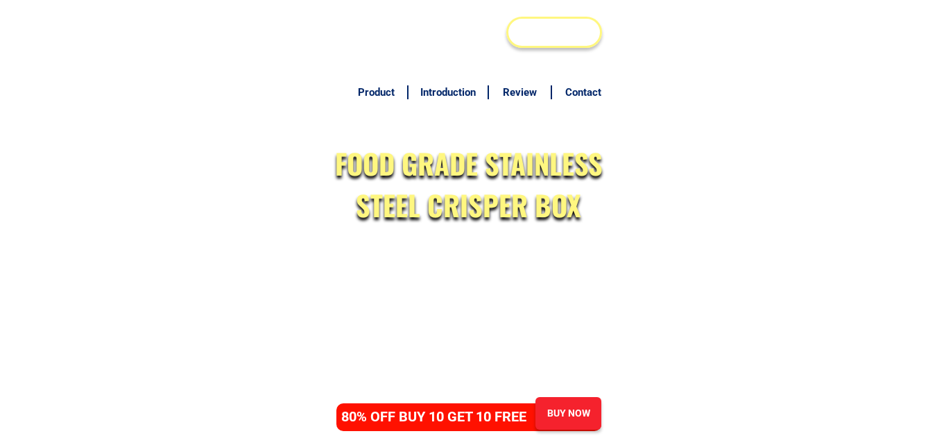
scroll to position [6764, 0]
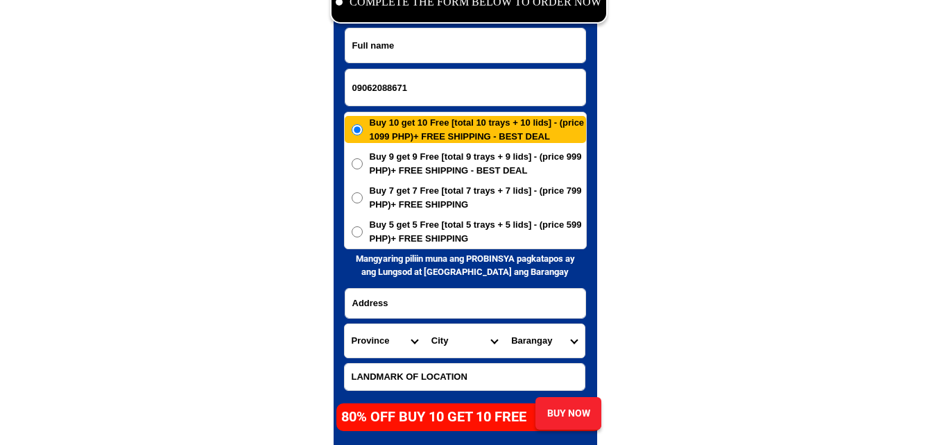
type input "09062088671"
click at [388, 33] on input "Input full_name" at bounding box center [465, 45] width 240 height 34
paste input "[PERSON_NAME]"
type input "[PERSON_NAME]"
click at [438, 312] on input "Input address" at bounding box center [465, 303] width 240 height 29
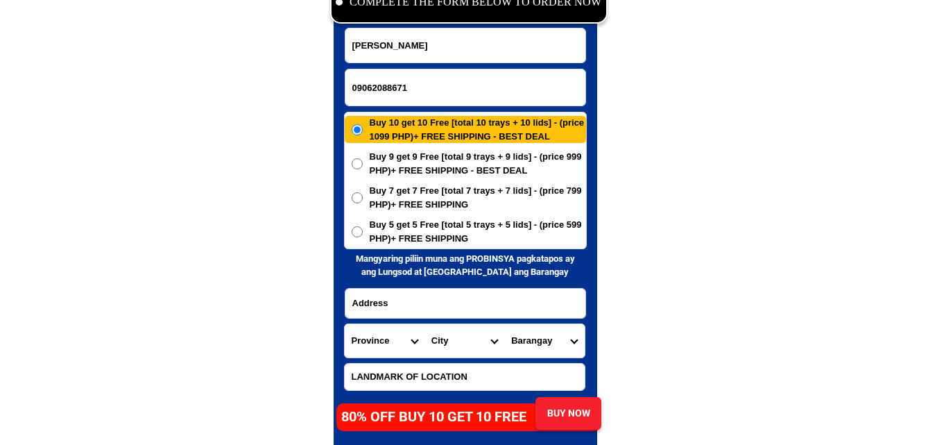
paste input "Pob [PERSON_NAME] / Campo. [PERSON_NAME]"
type input "Pob [PERSON_NAME] / Campo. [PERSON_NAME]"
click at [382, 346] on select "Province [GEOGRAPHIC_DATA] [GEOGRAPHIC_DATA][PERSON_NAME][GEOGRAPHIC_DATA][GEOG…" at bounding box center [385, 340] width 80 height 33
select select "63_196"
click at [345, 324] on select "Province [GEOGRAPHIC_DATA] [GEOGRAPHIC_DATA][PERSON_NAME][GEOGRAPHIC_DATA][GEOG…" at bounding box center [385, 340] width 80 height 33
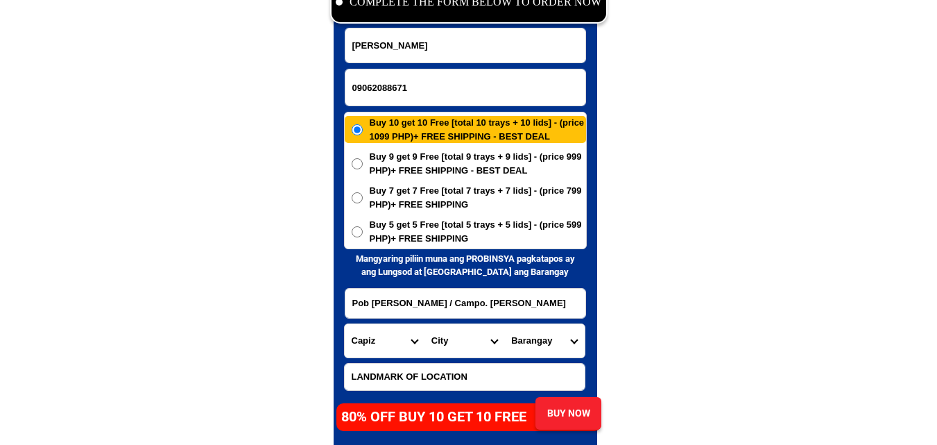
click at [447, 341] on select "City Capiz-[PERSON_NAME][GEOGRAPHIC_DATA]-president-[PERSON_NAME] Ivisan [PERSO…" at bounding box center [465, 340] width 80 height 33
select select "63_1965049"
click at [425, 324] on select "City Capiz-[PERSON_NAME][GEOGRAPHIC_DATA]-president-[PERSON_NAME] Ivisan [PERSO…" at bounding box center [465, 340] width 80 height 33
click at [552, 336] on select "Barangay [GEOGRAPHIC_DATA] [GEOGRAPHIC_DATA][PERSON_NAME][GEOGRAPHIC_DATA] [GEO…" at bounding box center [544, 340] width 80 height 33
select select "63_19650494816"
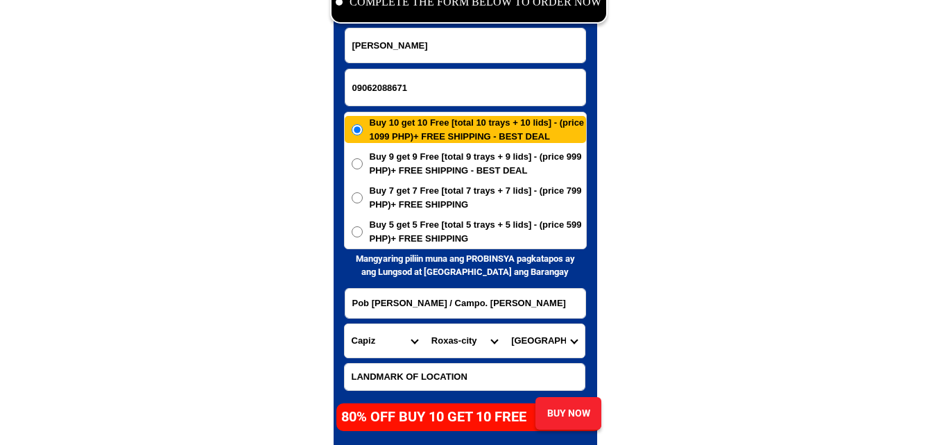
click at [504, 324] on select "Barangay [GEOGRAPHIC_DATA] [GEOGRAPHIC_DATA][PERSON_NAME][GEOGRAPHIC_DATA] [GEO…" at bounding box center [544, 340] width 80 height 33
click at [554, 342] on select "Barangay [GEOGRAPHIC_DATA] [GEOGRAPHIC_DATA][PERSON_NAME][GEOGRAPHIC_DATA] [GEO…" at bounding box center [544, 340] width 80 height 33
click at [504, 324] on select "Barangay [GEOGRAPHIC_DATA] [GEOGRAPHIC_DATA][PERSON_NAME][GEOGRAPHIC_DATA] [GEO…" at bounding box center [544, 340] width 80 height 33
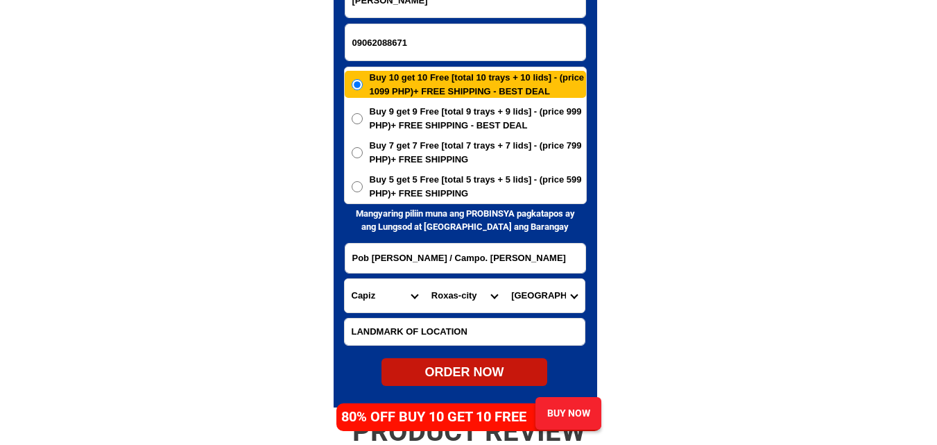
scroll to position [6834, 0]
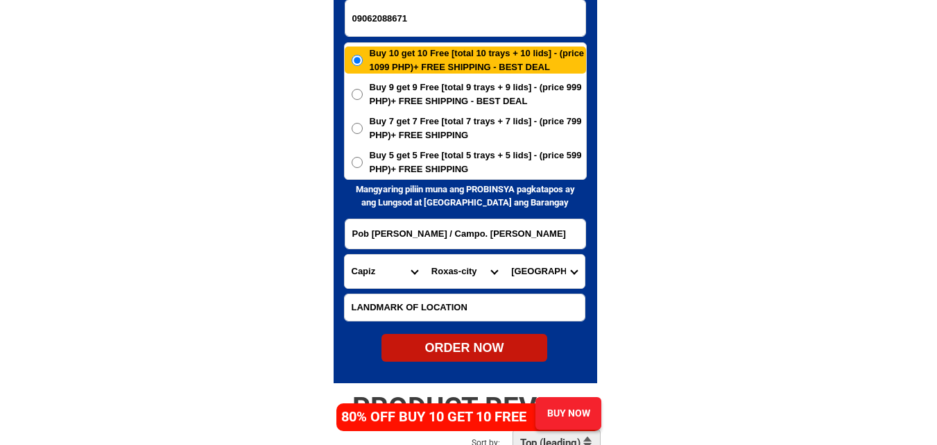
click at [426, 168] on span "Buy 5 get 5 Free [total 5 trays + 5 lids] - (price 599 PHP)+ FREE SHIPPING" at bounding box center [478, 161] width 216 height 27
click at [363, 168] on input "Buy 5 get 5 Free [total 5 trays + 5 lids] - (price 599 PHP)+ FREE SHIPPING" at bounding box center [357, 162] width 11 height 11
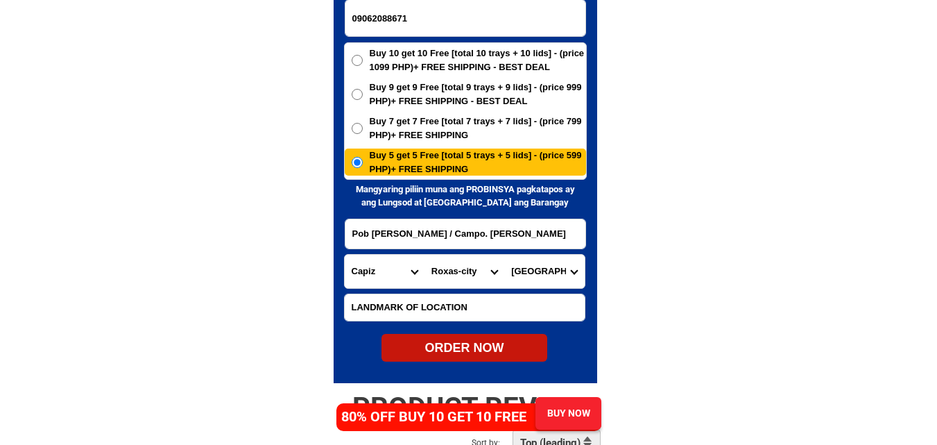
click at [484, 348] on div "ORDER NOW" at bounding box center [465, 348] width 166 height 19
radio input "true"
